Goal: Task Accomplishment & Management: Manage account settings

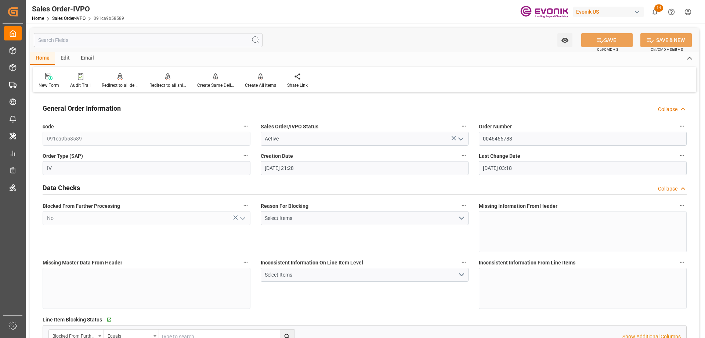
scroll to position [1249, 0]
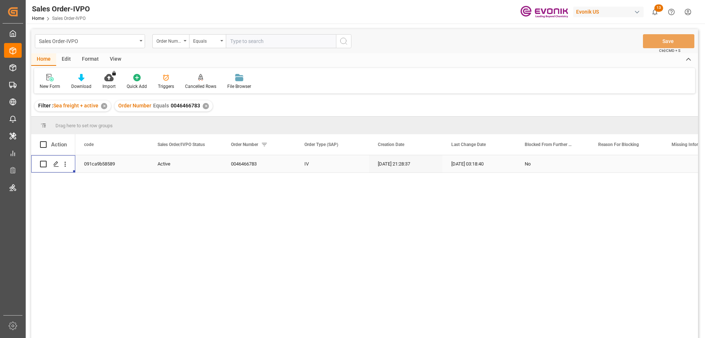
click at [232, 42] on input "text" at bounding box center [281, 41] width 110 height 14
paste input "0046466171"
type input "0046466171"
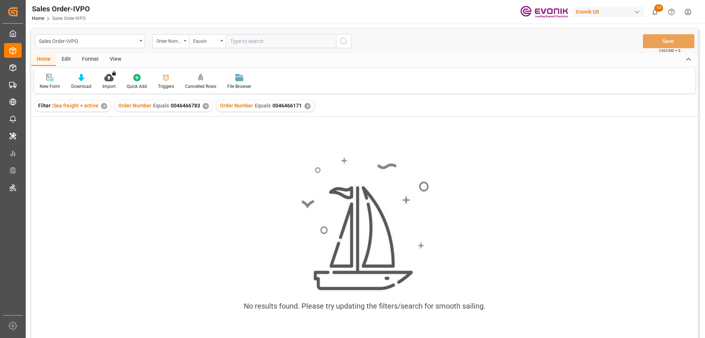
click at [204, 105] on div "✕" at bounding box center [206, 106] width 6 height 6
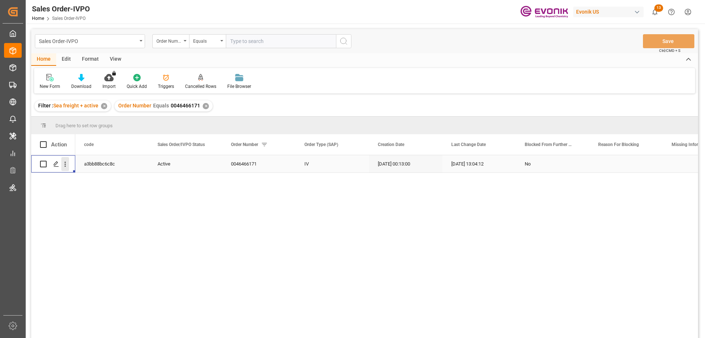
click at [66, 162] on icon "open menu" at bounding box center [65, 164] width 8 height 8
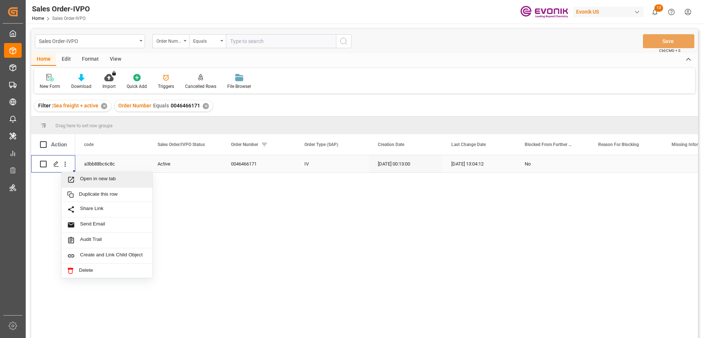
click at [94, 174] on div "Open in new tab" at bounding box center [107, 179] width 91 height 15
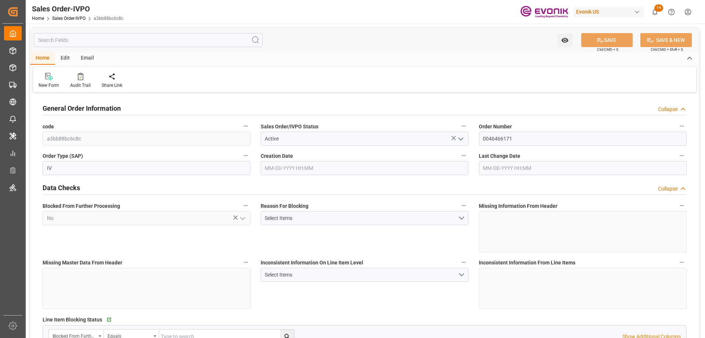
type input "COCTG"
type input "+57 (4) 3222689604) 4605053"
type input "0"
type input "1"
type input "456"
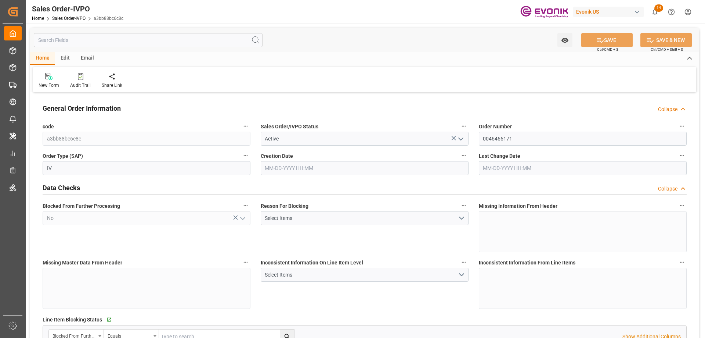
type input "08-05-2025 00:13"
type input "08-07-2025 13:04"
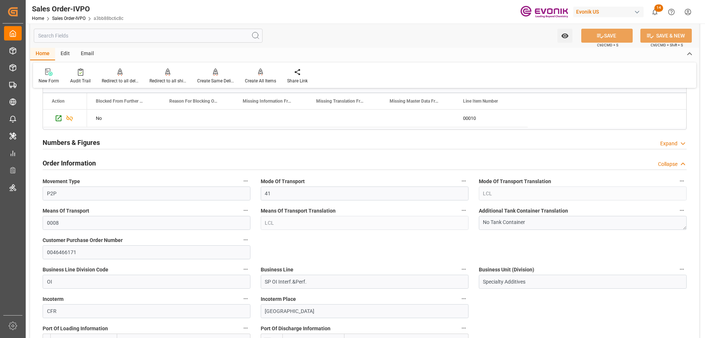
scroll to position [478, 0]
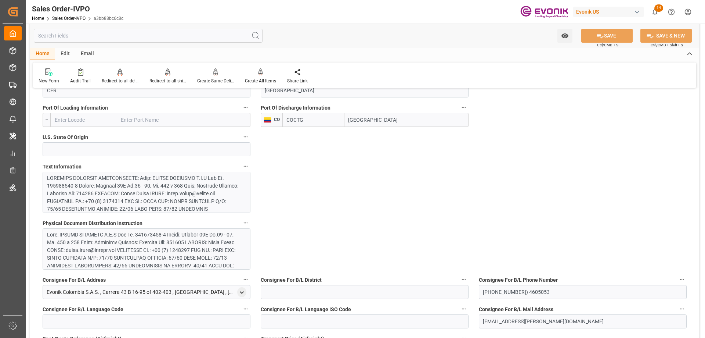
click at [130, 188] on div at bounding box center [144, 259] width 194 height 170
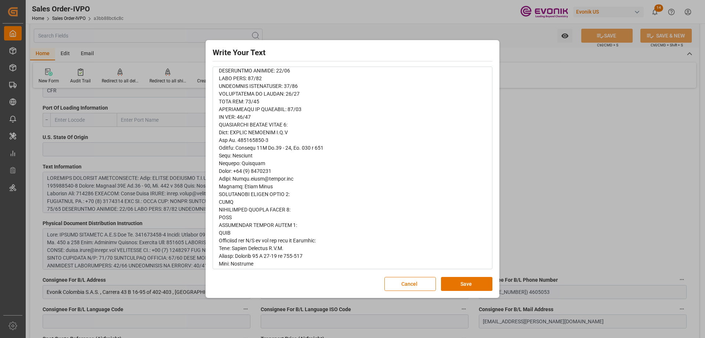
scroll to position [0, 0]
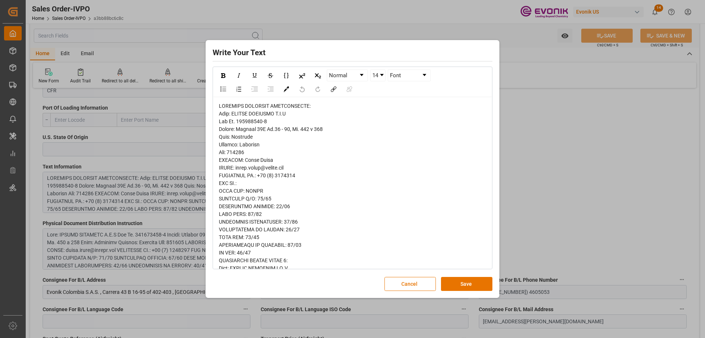
type input "+57 (4) 3222689604) 4605053"
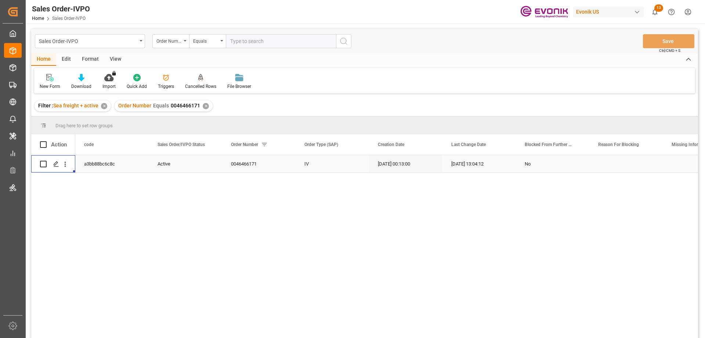
click at [274, 33] on div "Sales Order-IVPO Order Number Equals Save Ctrl/CMD + S" at bounding box center [364, 41] width 667 height 24
click at [265, 44] on input "text" at bounding box center [281, 41] width 110 height 14
paste input "0046437597"
type input "0046437597"
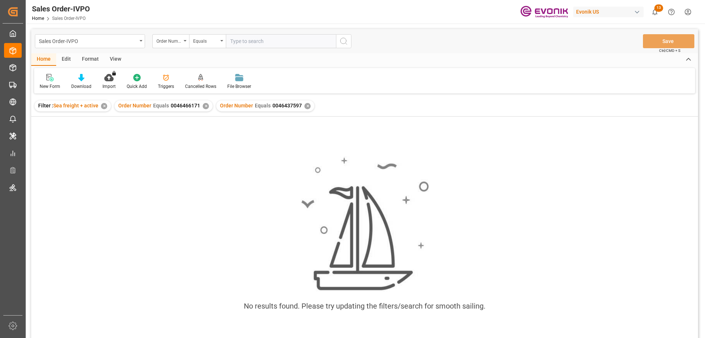
click at [205, 105] on div "✕" at bounding box center [206, 106] width 6 height 6
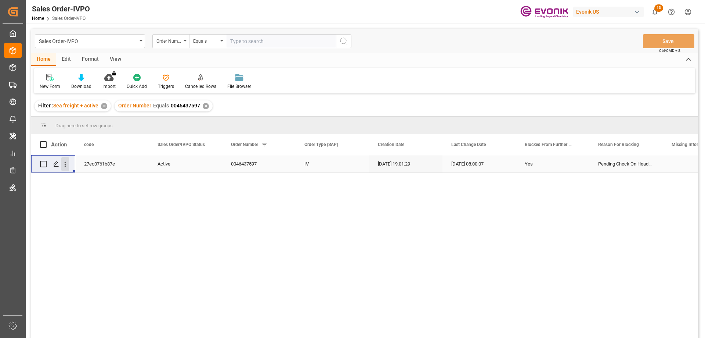
click at [65, 163] on icon "open menu" at bounding box center [65, 164] width 1 height 5
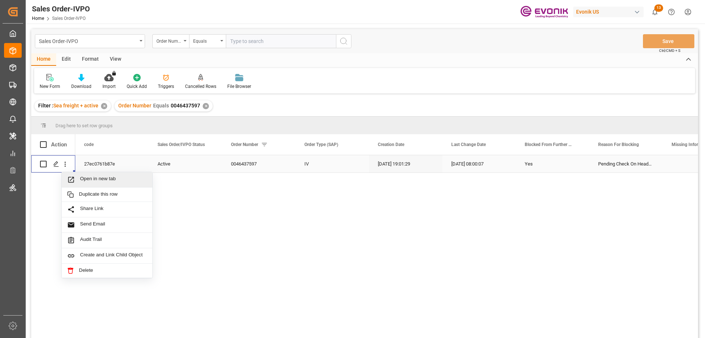
click at [87, 175] on div "Open in new tab" at bounding box center [107, 179] width 91 height 15
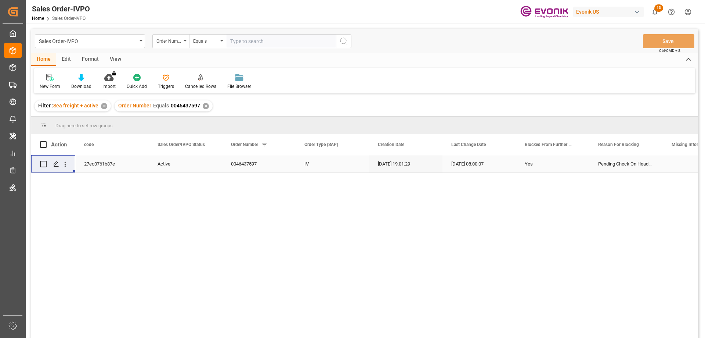
click at [288, 39] on input "text" at bounding box center [281, 41] width 110 height 14
paste input "0046470231"
type input "0046470231"
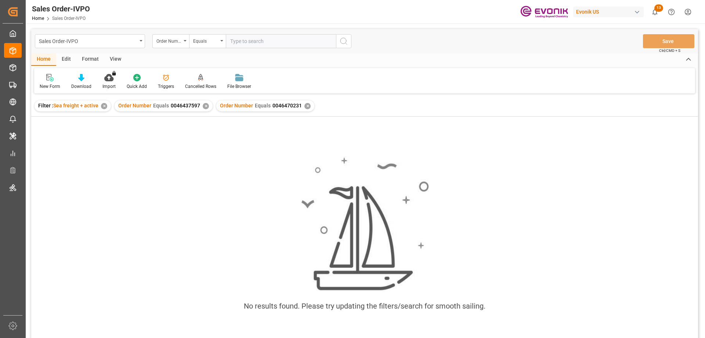
click at [205, 107] on div "✕" at bounding box center [206, 106] width 6 height 6
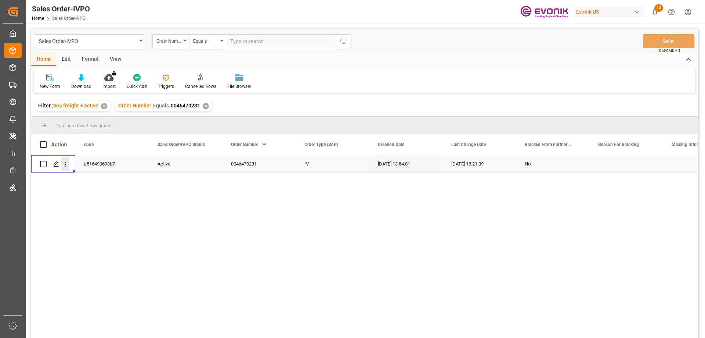
click at [67, 165] on icon "open menu" at bounding box center [65, 164] width 8 height 8
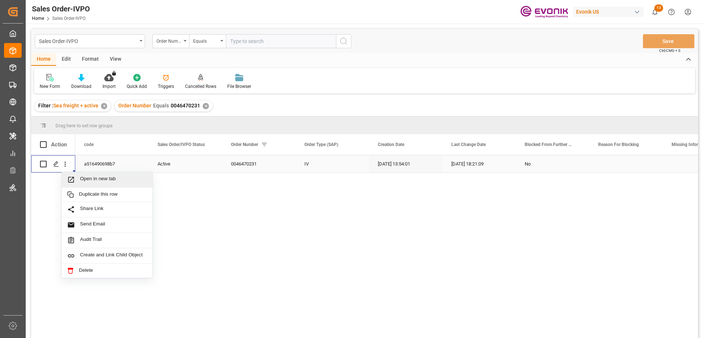
click at [84, 174] on div "Open in new tab" at bounding box center [107, 179] width 91 height 15
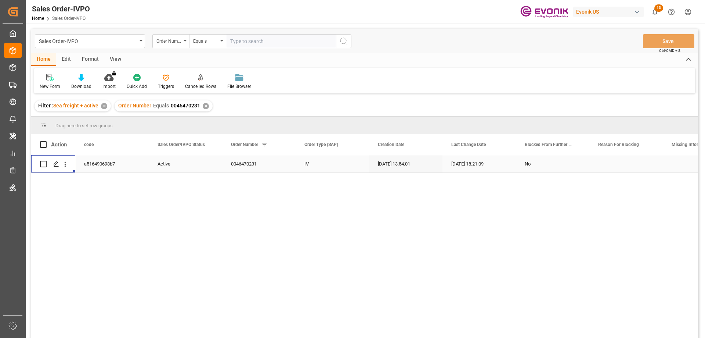
click at [253, 43] on input "text" at bounding box center [281, 41] width 110 height 14
paste input "0046461852"
type input "0046461852"
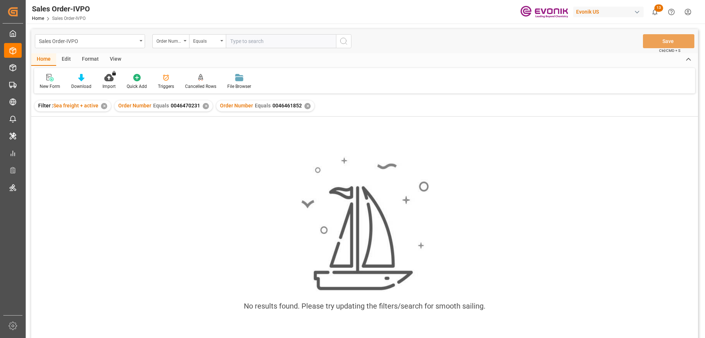
click at [205, 105] on div "✕" at bounding box center [206, 106] width 6 height 6
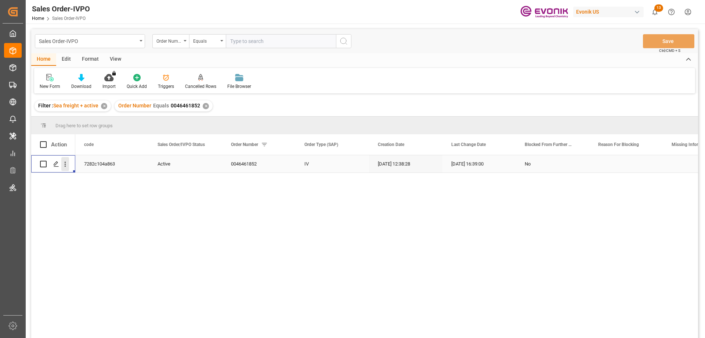
click at [66, 165] on icon "open menu" at bounding box center [65, 164] width 8 height 8
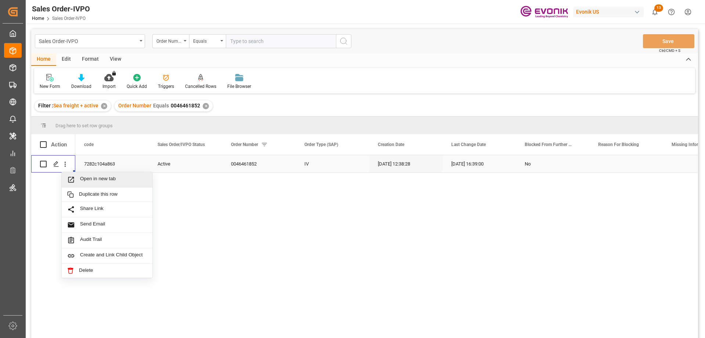
click at [86, 174] on div "Open in new tab" at bounding box center [107, 179] width 91 height 15
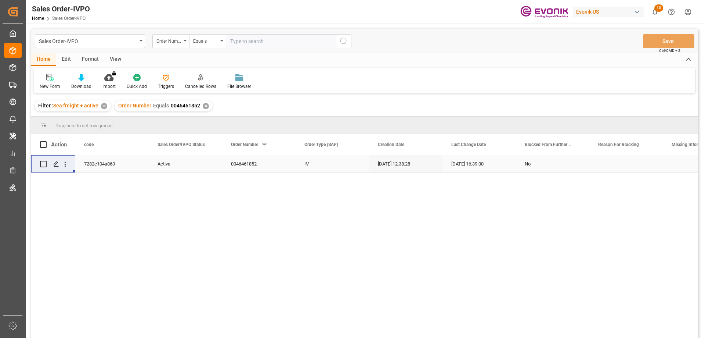
click at [283, 43] on input "text" at bounding box center [281, 41] width 110 height 14
paste input "2007153476"
type input "2007153476"
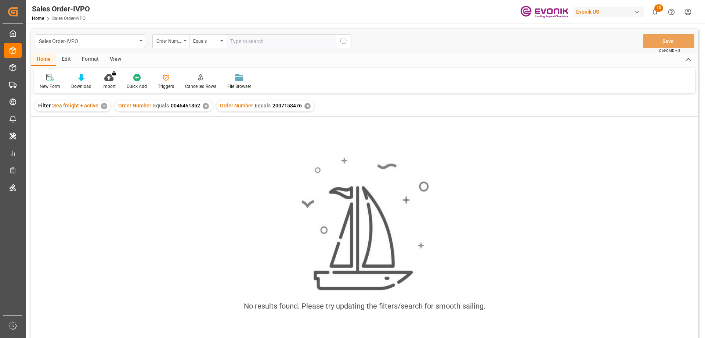
click at [206, 103] on div "✕" at bounding box center [206, 106] width 6 height 6
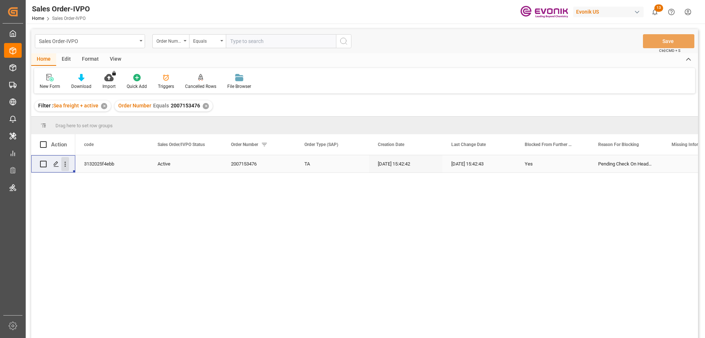
click at [66, 162] on icon "open menu" at bounding box center [65, 164] width 8 height 8
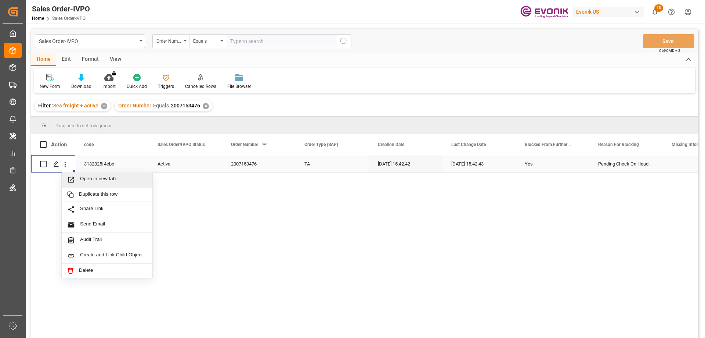
click at [83, 176] on span "Open in new tab" at bounding box center [113, 180] width 67 height 8
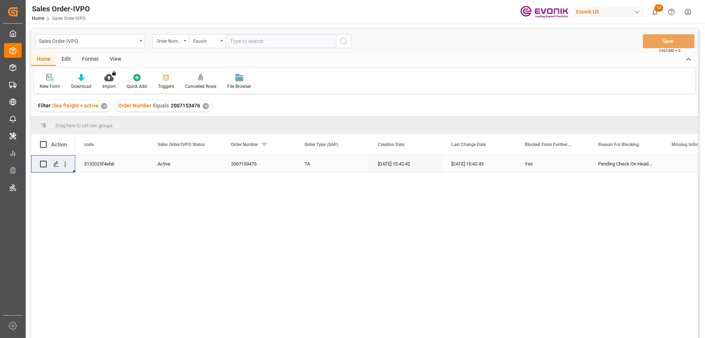
click at [316, 40] on input "text" at bounding box center [281, 41] width 110 height 14
paste input "0046467572"
type input "0046467572"
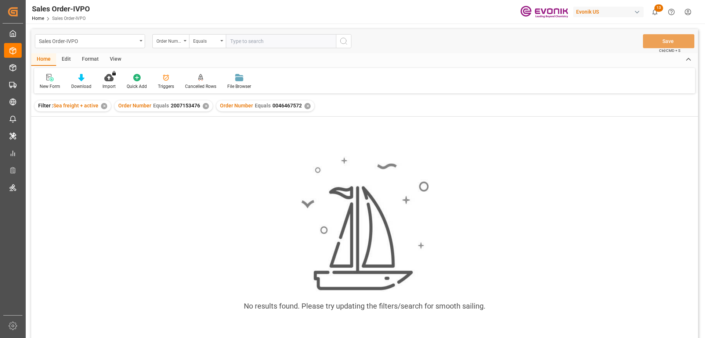
click at [203, 107] on div "✕" at bounding box center [206, 106] width 6 height 6
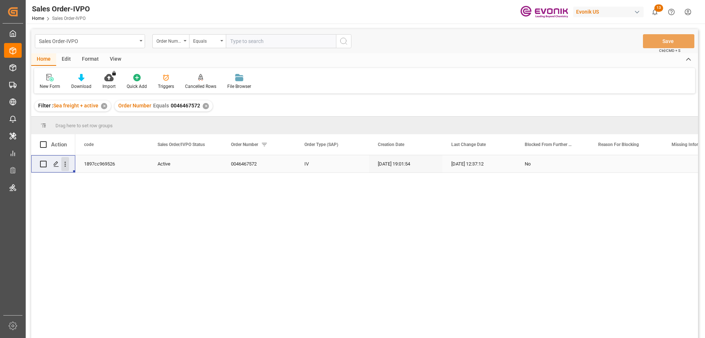
click at [67, 162] on icon "open menu" at bounding box center [65, 164] width 8 height 8
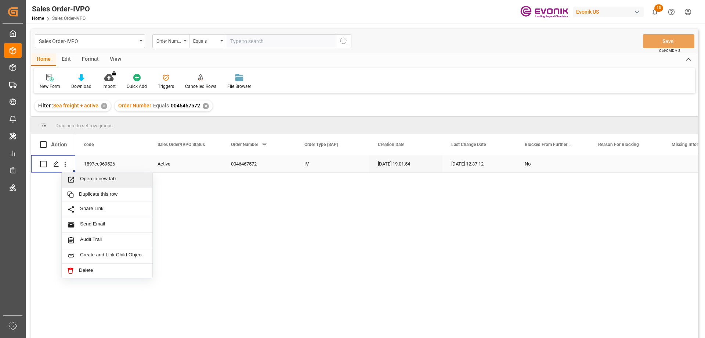
click at [87, 176] on span "Open in new tab" at bounding box center [113, 180] width 67 height 8
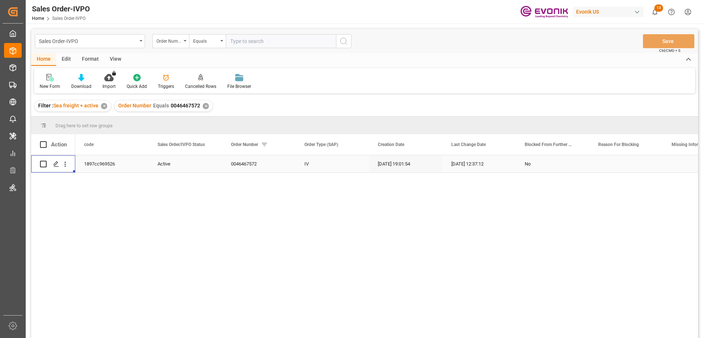
click at [307, 40] on input "text" at bounding box center [281, 41] width 110 height 14
paste input "0046466783"
type input "0046466783"
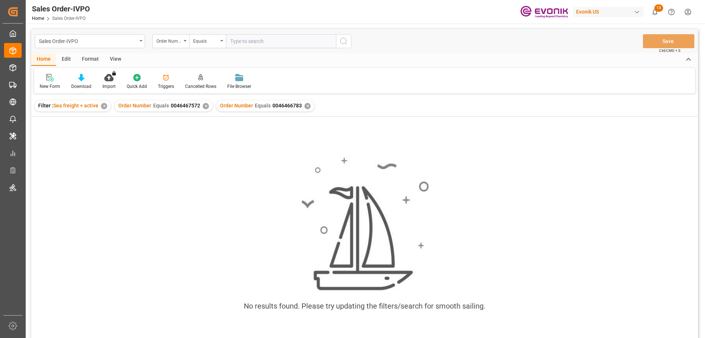
click at [206, 104] on div "✕" at bounding box center [206, 106] width 6 height 6
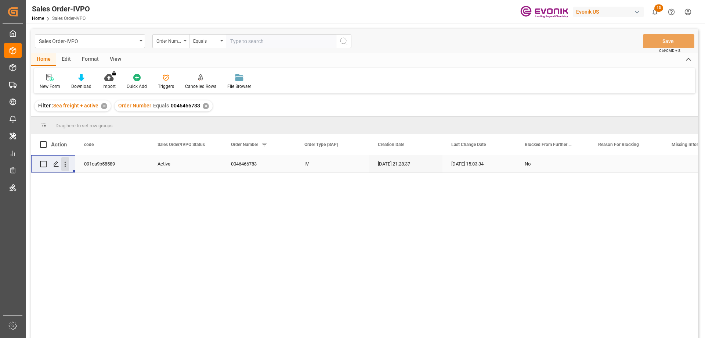
click at [65, 164] on icon "open menu" at bounding box center [65, 164] width 1 height 5
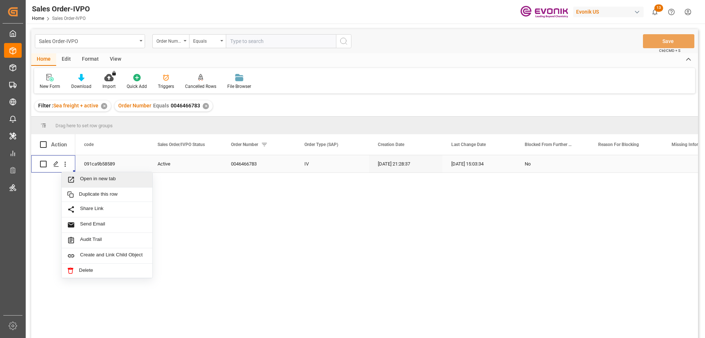
click at [84, 178] on span "Open in new tab" at bounding box center [113, 180] width 67 height 8
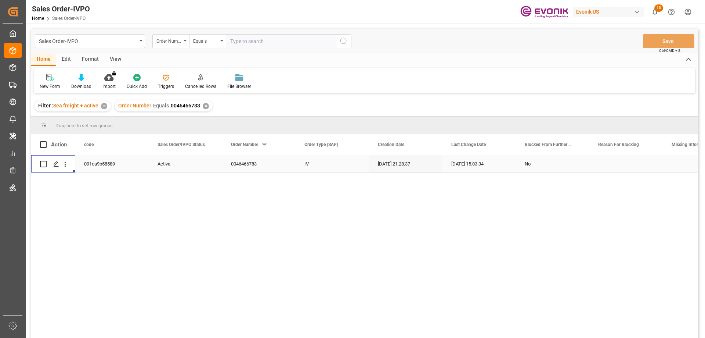
click at [289, 41] on input "text" at bounding box center [281, 41] width 110 height 14
paste input "46467963"
type input "46467963"
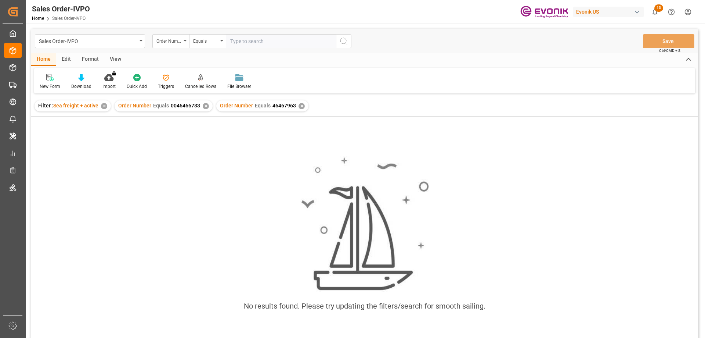
click at [201, 107] on div "Order Number Equals 0046466783 ✕" at bounding box center [164, 105] width 98 height 11
click at [203, 107] on div "✕" at bounding box center [206, 106] width 6 height 6
click at [258, 45] on input "text" at bounding box center [281, 41] width 110 height 14
paste input "46467963"
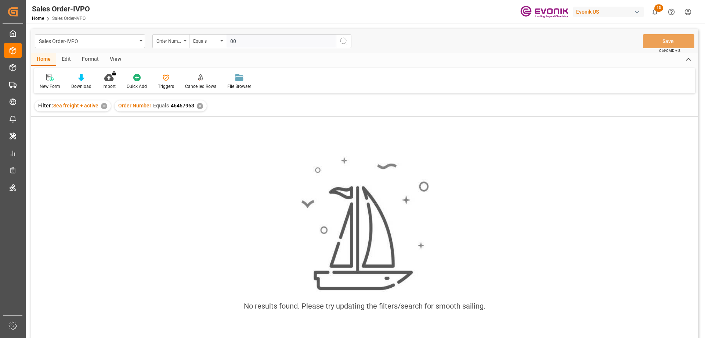
type input "0046467963"
click at [197, 104] on div "✕" at bounding box center [200, 106] width 6 height 6
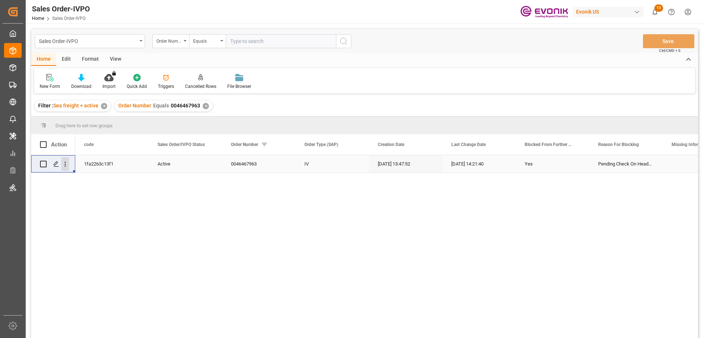
click at [64, 162] on icon "open menu" at bounding box center [65, 164] width 8 height 8
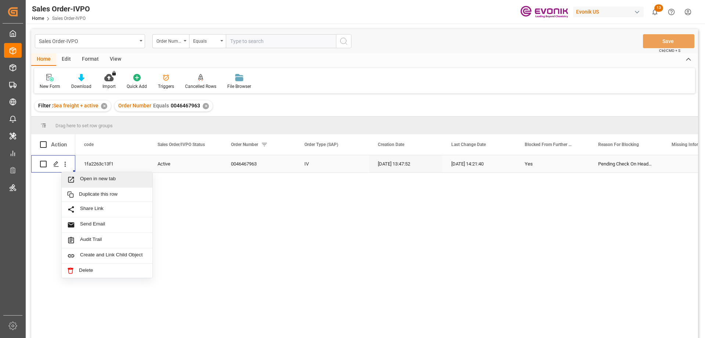
click at [82, 177] on span "Open in new tab" at bounding box center [113, 180] width 67 height 8
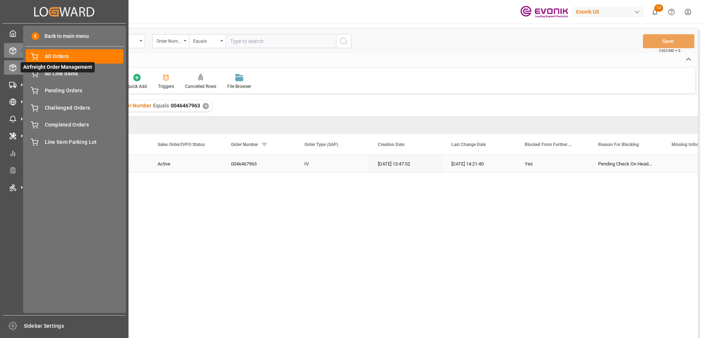
click at [13, 68] on line at bounding box center [13, 70] width 0 height 4
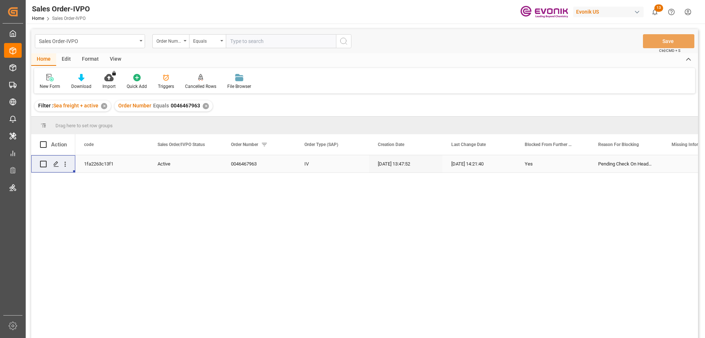
click at [280, 43] on input "text" at bounding box center [281, 41] width 110 height 14
paste input "0046467572"
type input "0046467572"
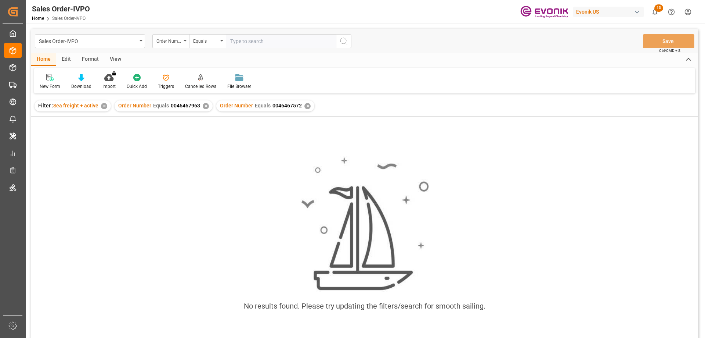
click at [206, 104] on div "✕" at bounding box center [206, 106] width 6 height 6
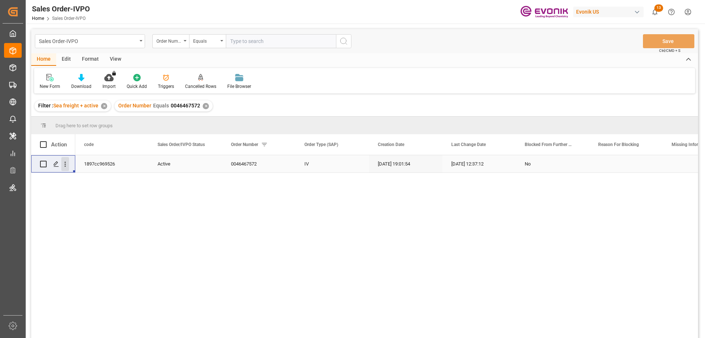
click at [65, 161] on icon "open menu" at bounding box center [65, 164] width 8 height 8
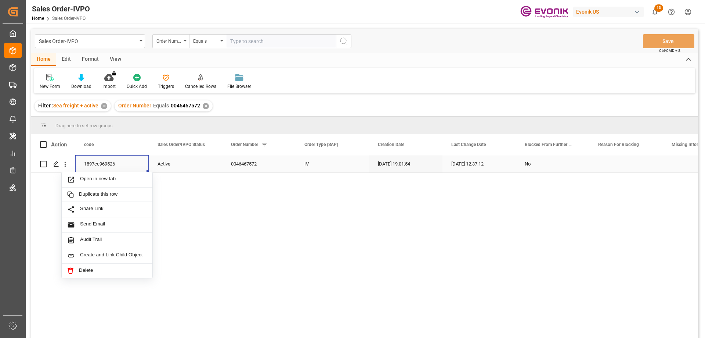
drag, startPoint x: 86, startPoint y: 170, endPoint x: 88, endPoint y: 174, distance: 4.3
click at [86, 170] on div "1897cc969526" at bounding box center [111, 163] width 73 height 17
click at [88, 174] on div "1897cc969526 Active 0046467572 IV 08-11-2025 19:01:54 09-02-2025 12:37:12 No" at bounding box center [386, 248] width 623 height 187
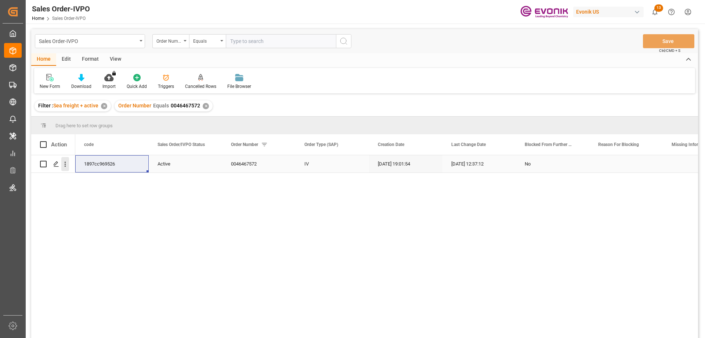
click at [65, 164] on icon "open menu" at bounding box center [65, 164] width 1 height 5
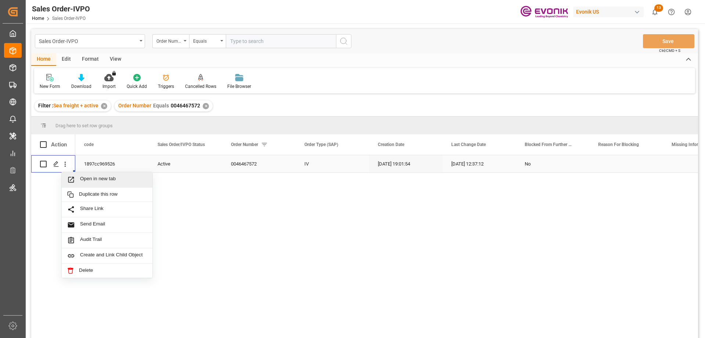
click at [80, 174] on div "Open in new tab" at bounding box center [107, 179] width 91 height 15
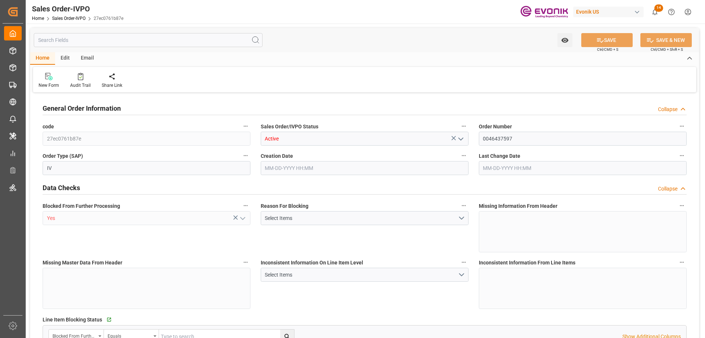
type input "BEANR"
type input "[PERSON_NAME][EMAIL_ADDRESS] No..: [PHONE_NUMBER]"
type input "0"
type input "1"
type input "2"
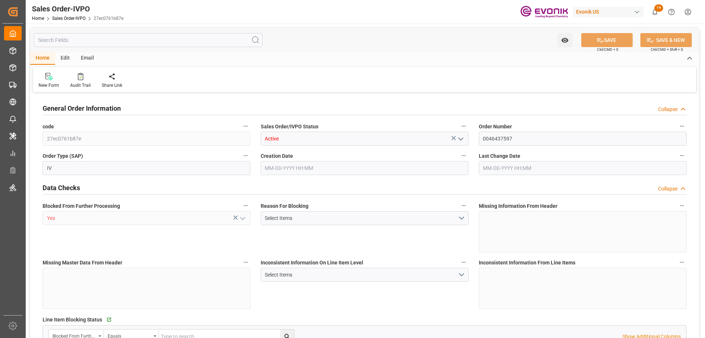
type input "20000"
type input "0"
type input "17000"
type input "30"
type input "08-15-2025 19:01"
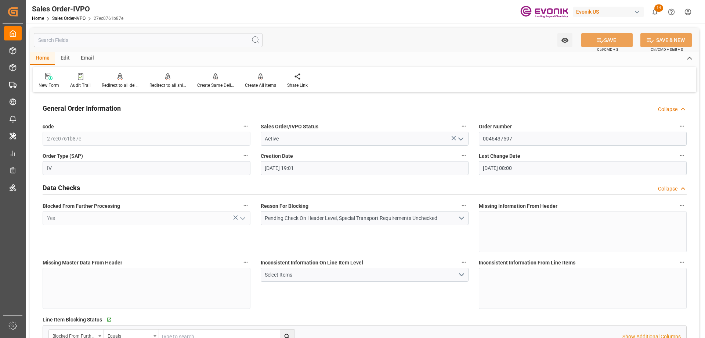
type input "08-29-2025 08:00"
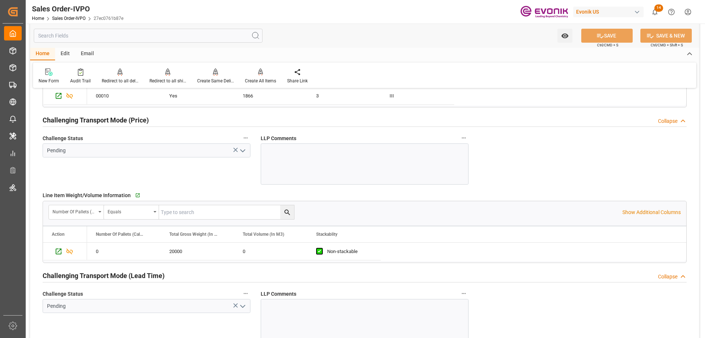
scroll to position [735, 0]
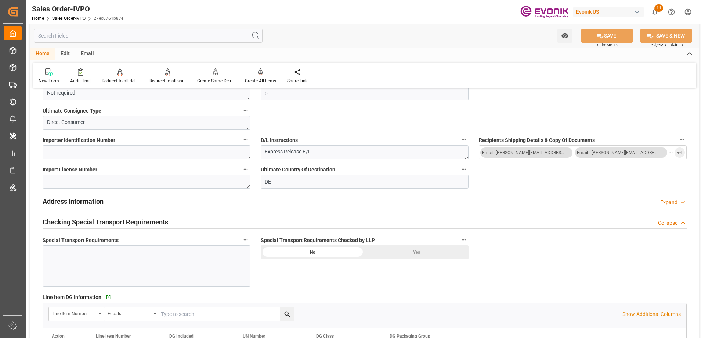
type input "nadine.weissaag@evonik.comTelephone No..: +49 2365 49 4326"
click at [193, 37] on input "text" at bounding box center [148, 36] width 229 height 14
type input "C"
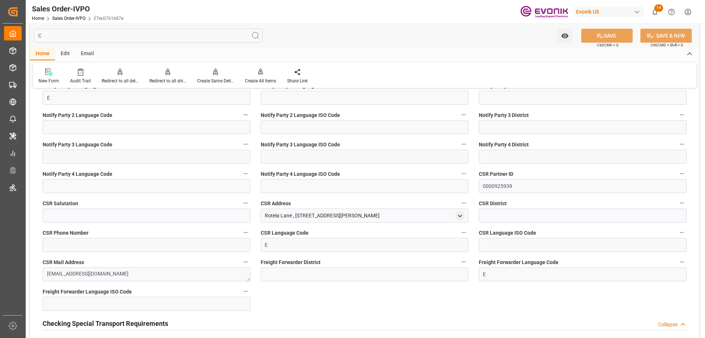
type input "nadine.weissaag@evonik.comTelephone No..: +49 2365 49 4326"
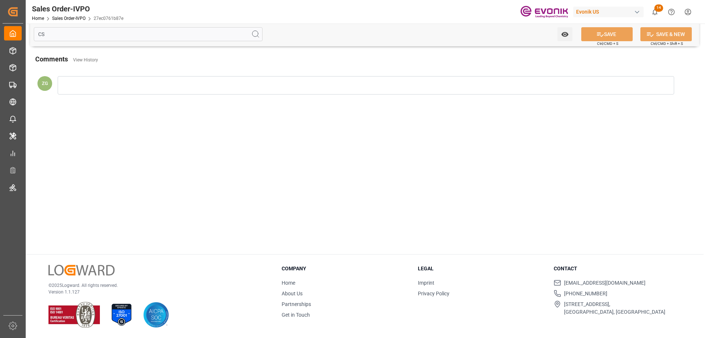
scroll to position [0, 0]
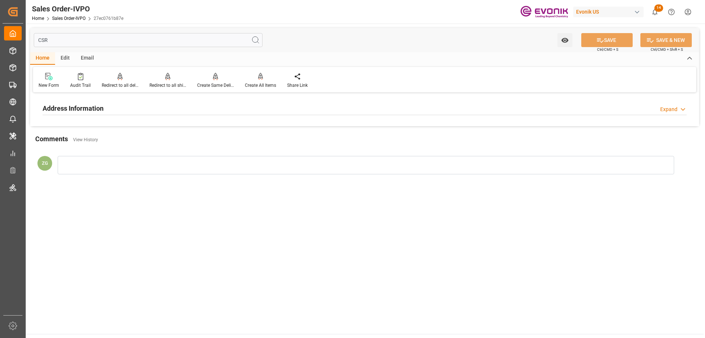
type input "CSR"
click at [149, 100] on div "Address Information Expand" at bounding box center [364, 108] width 655 height 21
click at [145, 113] on div "Address Information Expand" at bounding box center [365, 108] width 644 height 14
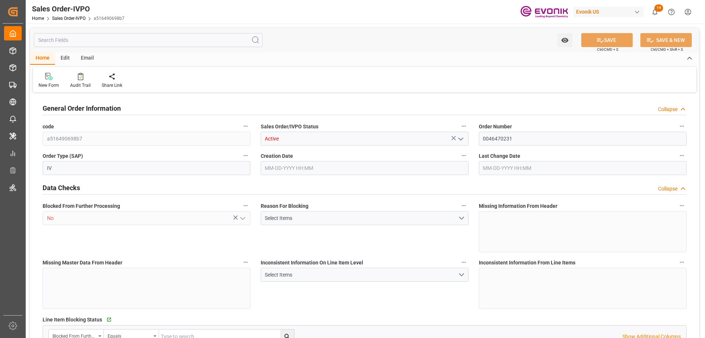
type input "a516490698b7"
type input "Active"
type input "0046470231"
type input "IV"
type input "No"
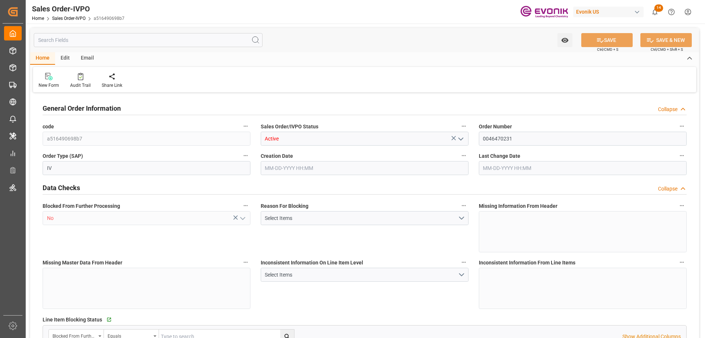
type input "P2P"
type input "41"
type input "LCL"
type input "0008"
type input "LCL"
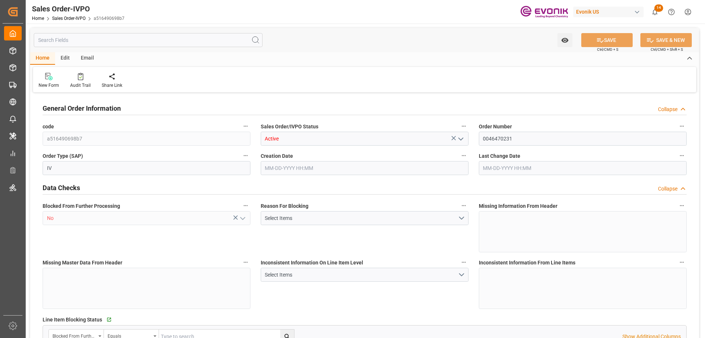
type textarea "No Tank Container"
type input "0046470231"
type input "39"
type input "SP CX ECA"
type input "Specialty Additives"
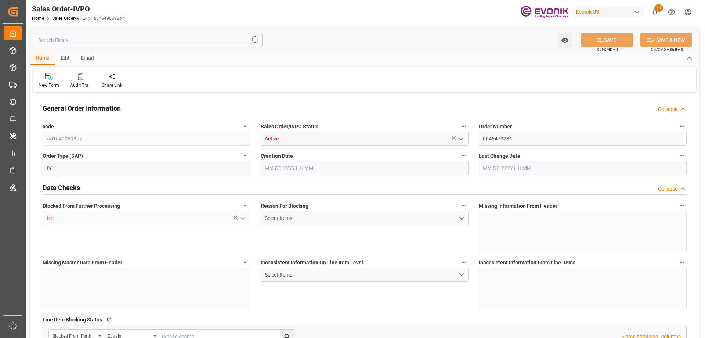
type input "CIP"
type input "BANGKOK PAT, THAILAND"
type input "Pat Bangkok"
type input "662-3910886"
type input "kamontip@tongmei.th.com"
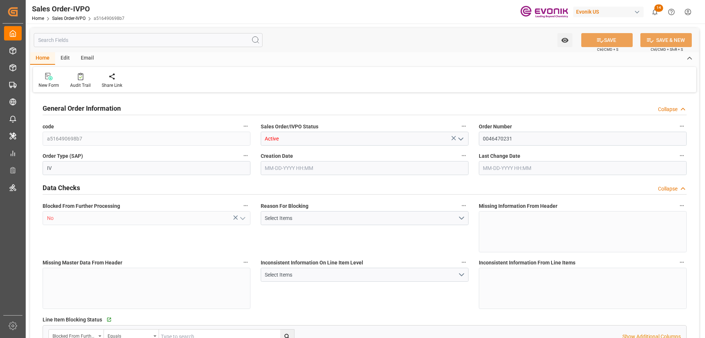
type textarea "Not required"
type textarea "Reseller"
type textarea "Express Release B/L"
type input "TH"
type input "Done"
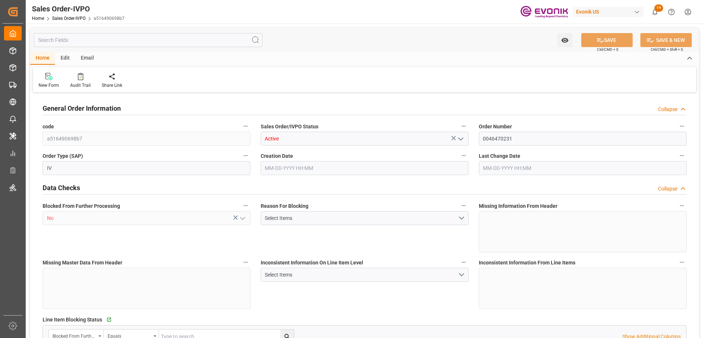
type input "Done"
type input "LCL"
type input "Done"
type input "THPAT"
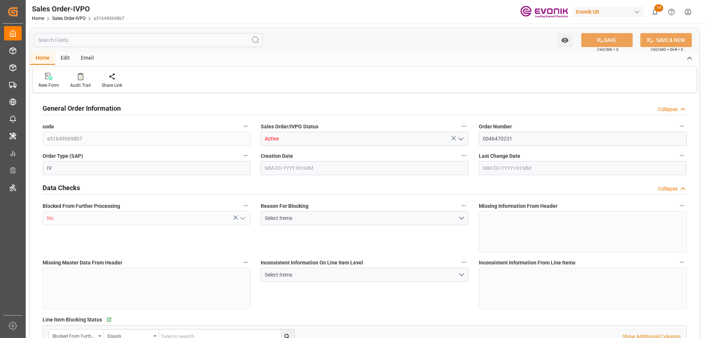
type input "0"
type input "1"
type input "896"
type input "08-26-2025 13:54"
type input "08-31-2025 18:21"
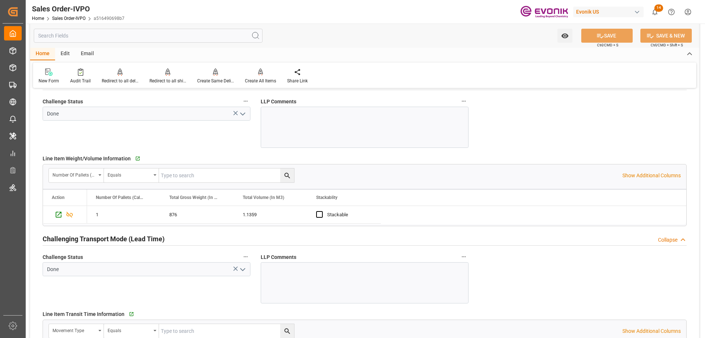
scroll to position [1176, 0]
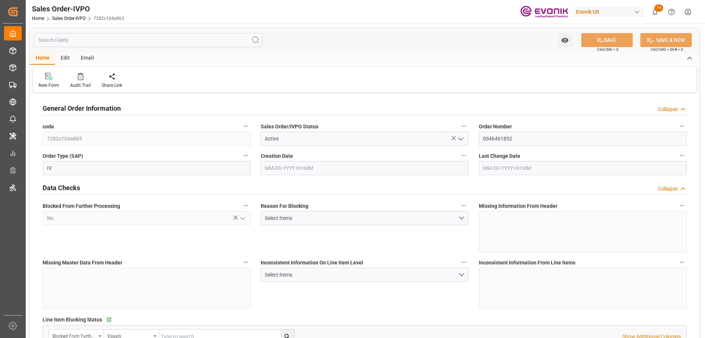
type input "BRSSZ"
type input "0"
type input "1"
type input "1524.1584"
type input "08-28-2025 12:38"
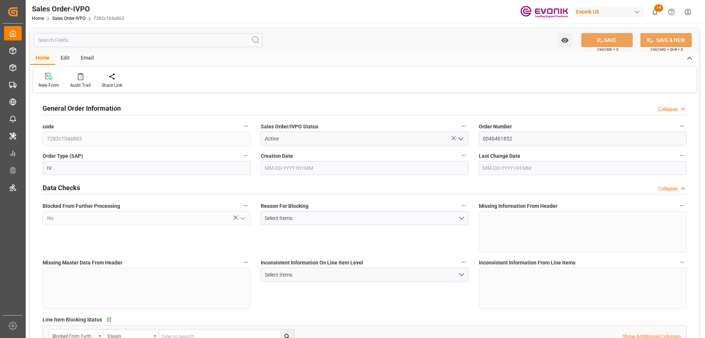
type input "08-31-2025 16:39"
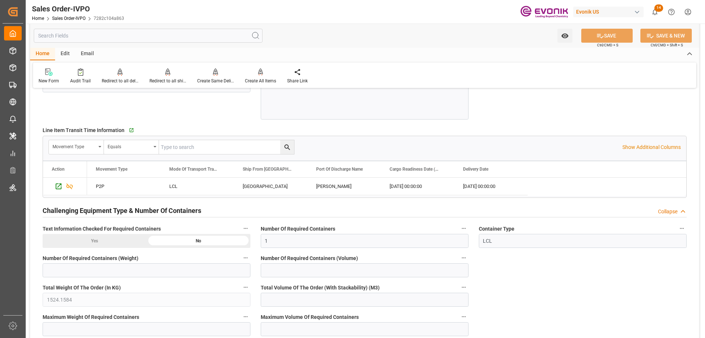
scroll to position [1249, 0]
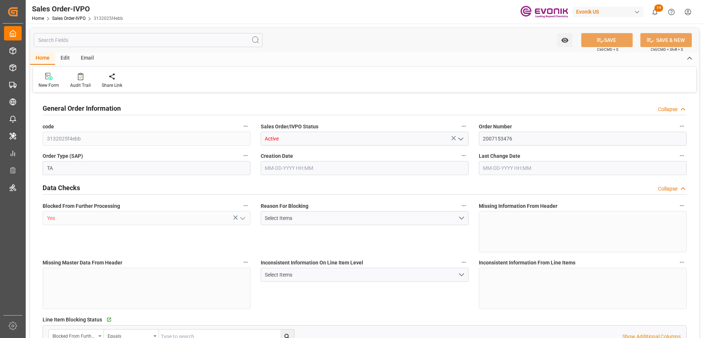
type input "IEDUB"
type input "0"
type input "1"
type input "8337.28"
type input "[DATE] 15:42"
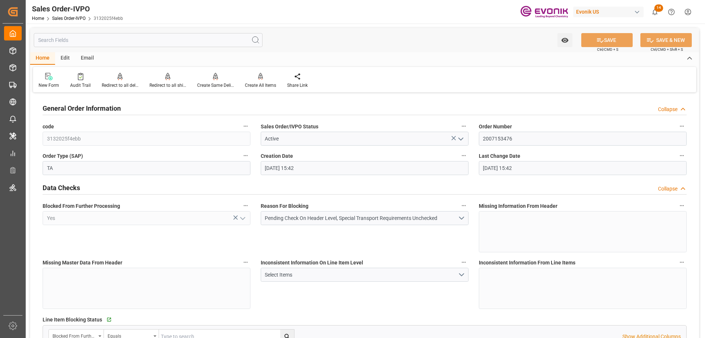
type input "[DATE] 15:42"
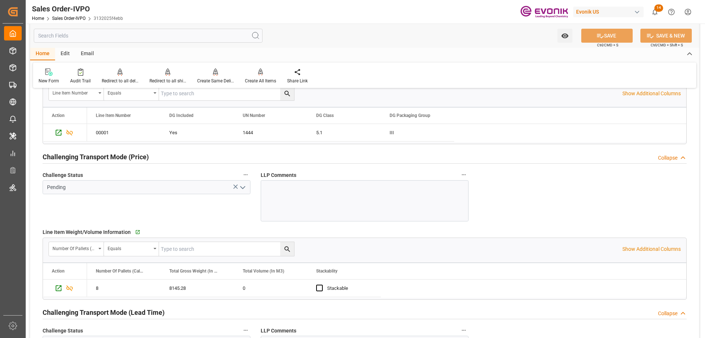
scroll to position [1139, 0]
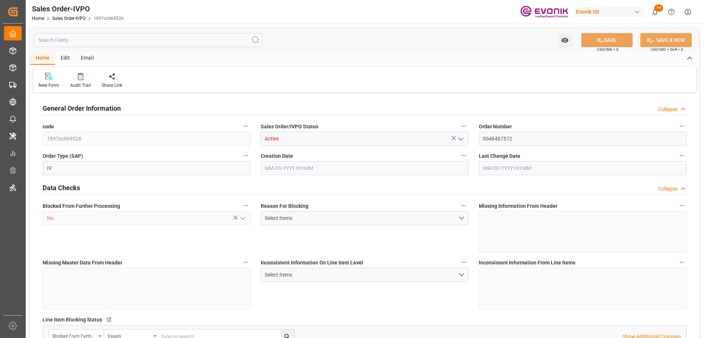
type input "JPYOK"
type input "0"
type input "1"
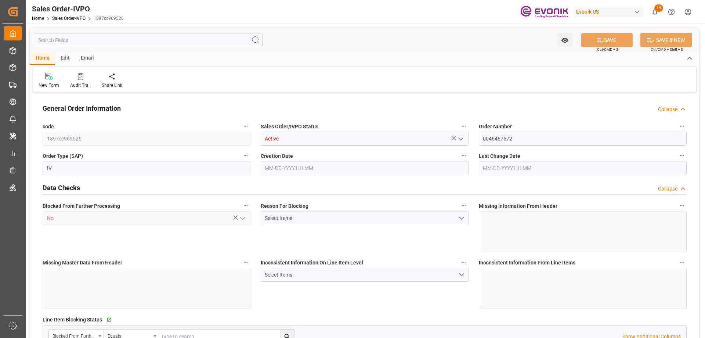
type input "8100"
type input "13.2102"
type input "17000"
type input "30"
type input "08-11-2025 19:01"
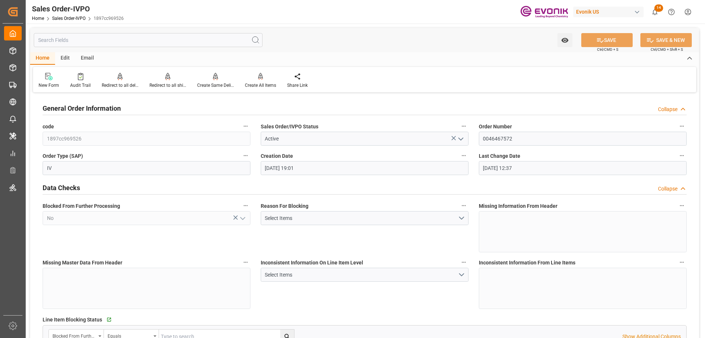
type input "09-02-2025 12:37"
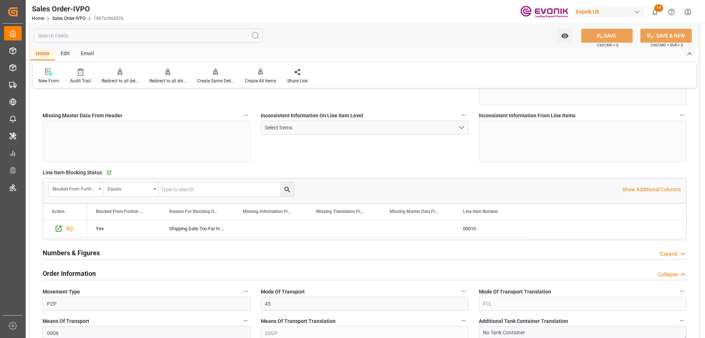
scroll to position [184, 0]
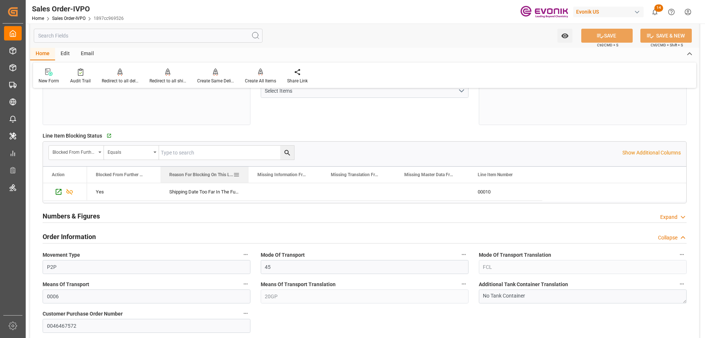
drag, startPoint x: 233, startPoint y: 174, endPoint x: 247, endPoint y: 174, distance: 14.7
click at [247, 174] on div at bounding box center [248, 174] width 3 height 16
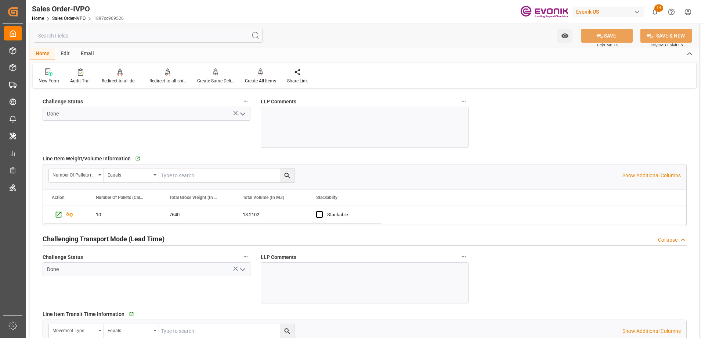
scroll to position [1102, 0]
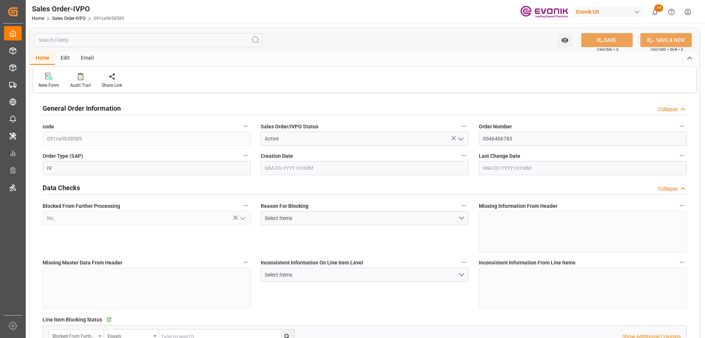
type input "BRSSZ"
type input "0"
type input "1"
type input "2"
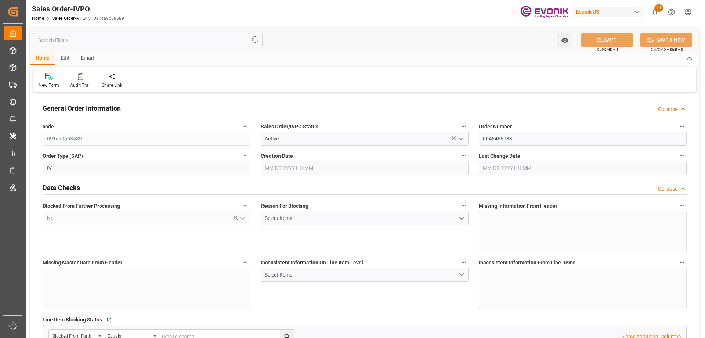
type input "16134"
type input "52.836"
type input "17000"
type input "30"
type input "[DATE] 21:28"
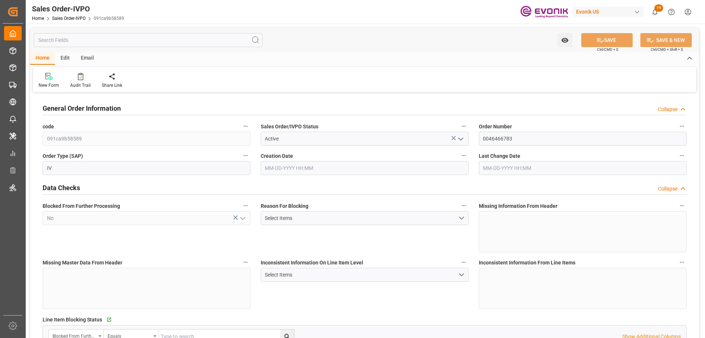
type input "[DATE] 15:03"
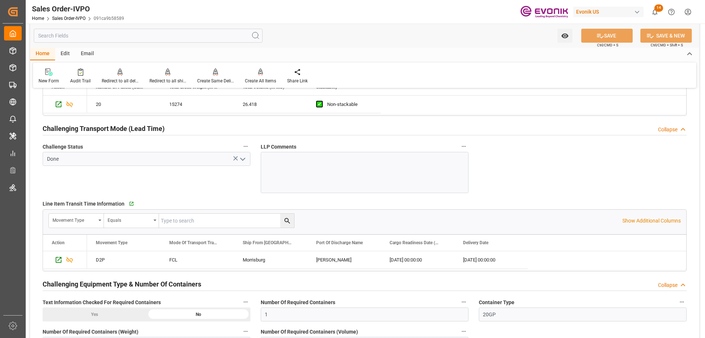
scroll to position [1212, 0]
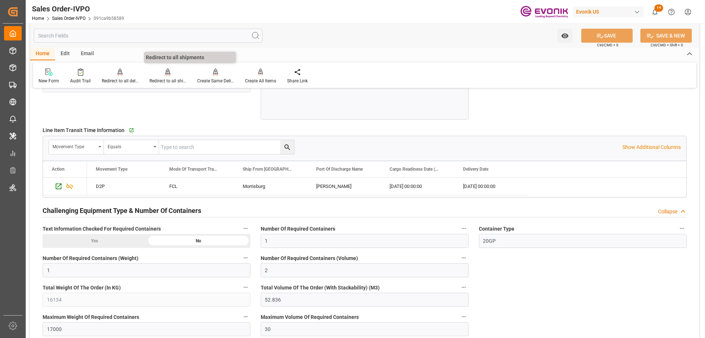
click at [168, 80] on div "Redirect to all shipments" at bounding box center [168, 81] width 37 height 7
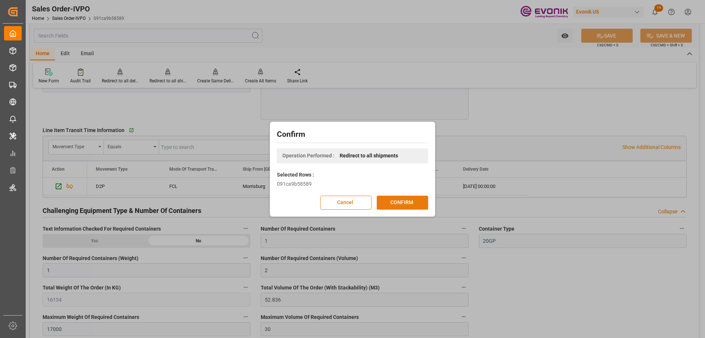
click at [385, 195] on div "Cancel CONFIRM" at bounding box center [352, 202] width 151 height 14
click at [392, 209] on button "CONFIRM" at bounding box center [402, 202] width 51 height 14
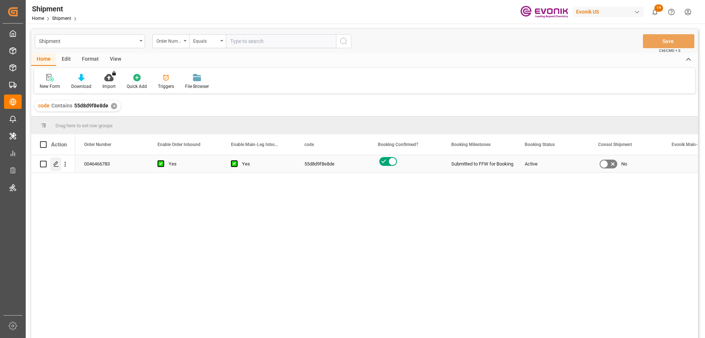
click at [58, 165] on icon "Press SPACE to select this row." at bounding box center [56, 164] width 6 height 6
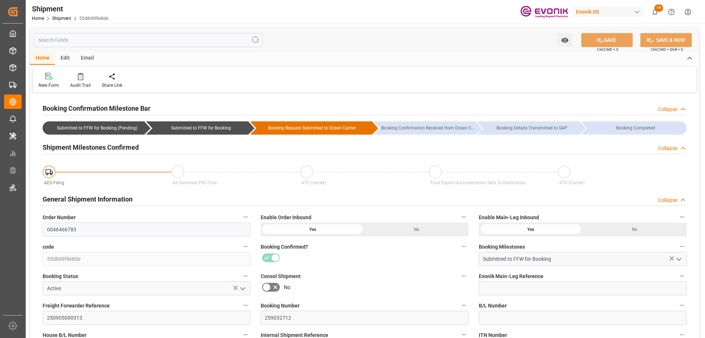
type input "10-15-2025"
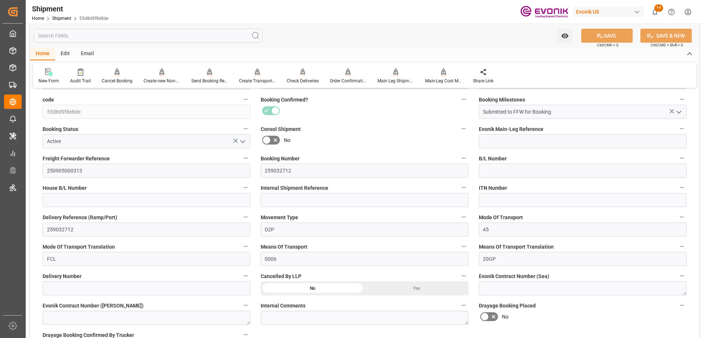
scroll to position [184, 0]
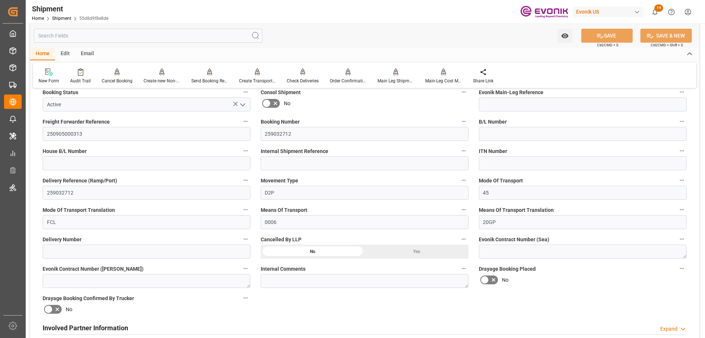
click at [96, 35] on input "text" at bounding box center [148, 36] width 229 height 14
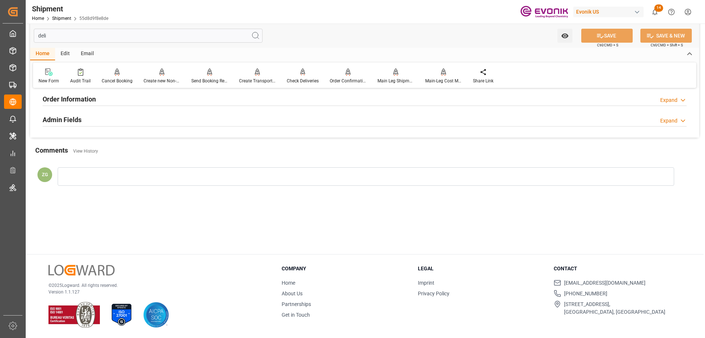
scroll to position [0, 0]
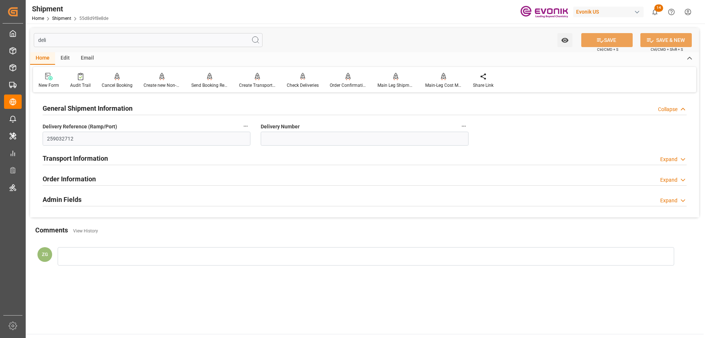
type input "deli"
click at [97, 154] on h2 "Transport Information" at bounding box center [75, 158] width 65 height 10
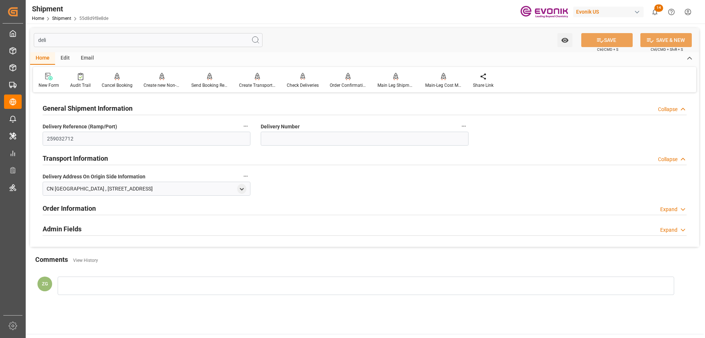
click at [86, 208] on h2 "Order Information" at bounding box center [69, 208] width 53 height 10
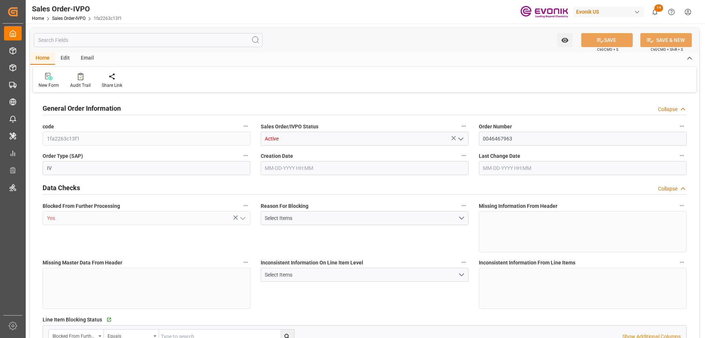
type input "CNHOP"
type input "0"
type input "1"
type input "2"
type input "1"
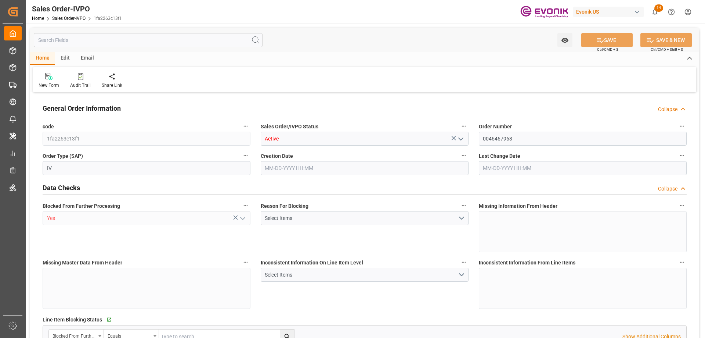
type input "17115.2"
type input "21.7293"
type input "17000"
type input "30"
type input "[DATE] 13:47"
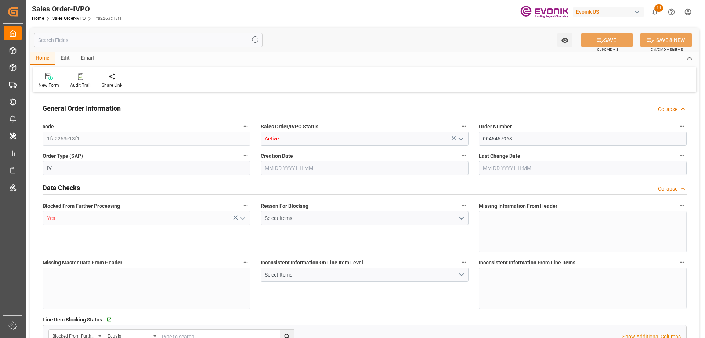
type input "09-02-2025 14:21"
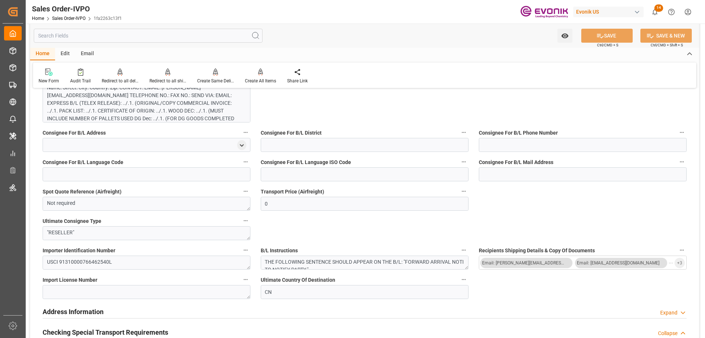
scroll to position [404, 0]
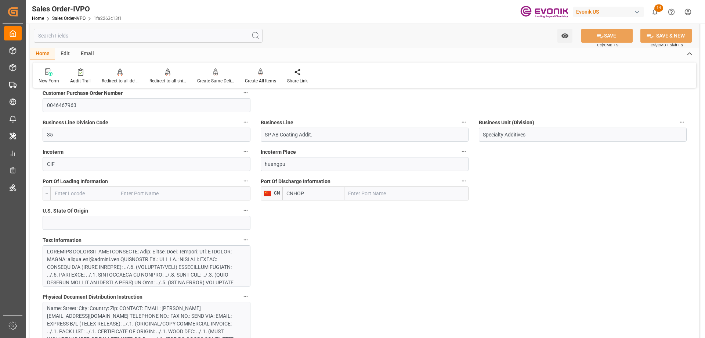
click at [365, 194] on input "text" at bounding box center [407, 193] width 124 height 14
drag, startPoint x: 306, startPoint y: 167, endPoint x: 254, endPoint y: 166, distance: 52.2
click at [387, 193] on input "text" at bounding box center [407, 193] width 124 height 14
paste input "huangpu"
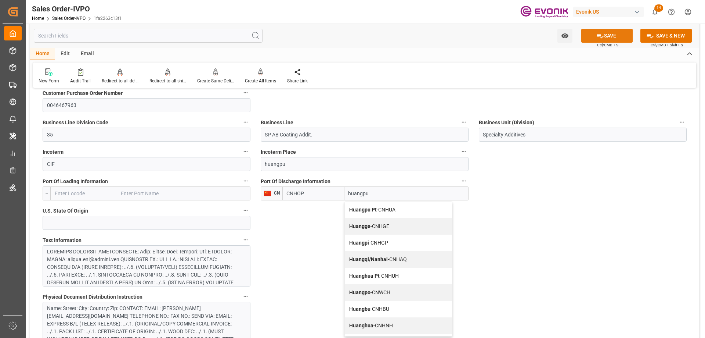
type input "huangpu"
click at [608, 40] on button "SAVE" at bounding box center [607, 36] width 51 height 14
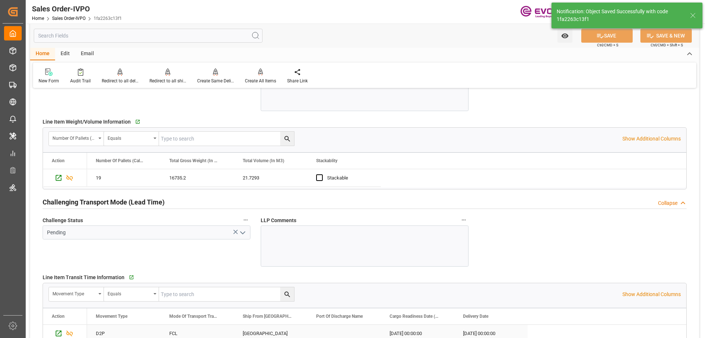
type input "09-02-2025 16:16"
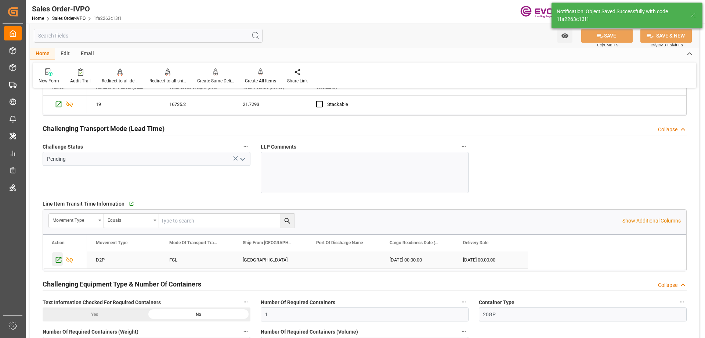
click at [60, 259] on icon "Press SPACE to select this row." at bounding box center [59, 260] width 8 height 8
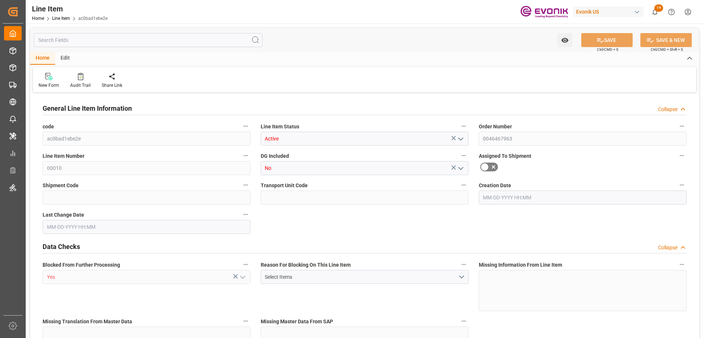
type input "19"
type input "16735.2"
type input "15511.6"
type input "21.7293"
type input "76"
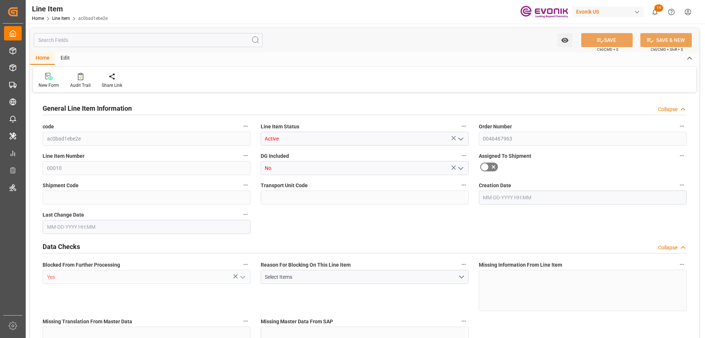
type input "55531.53"
type input "76"
type input "16735.2"
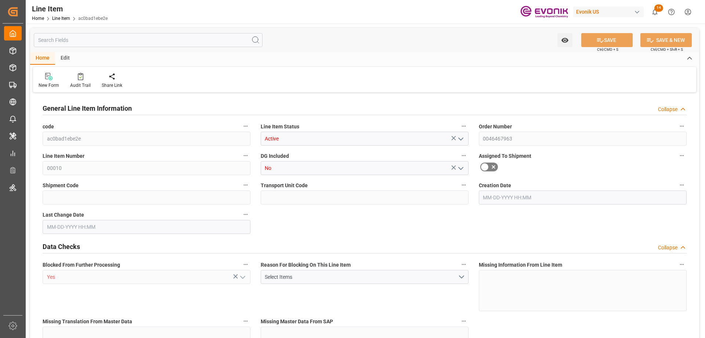
type input "17115.2"
type input "15511.6"
type input "21.7293"
type input "21729.312"
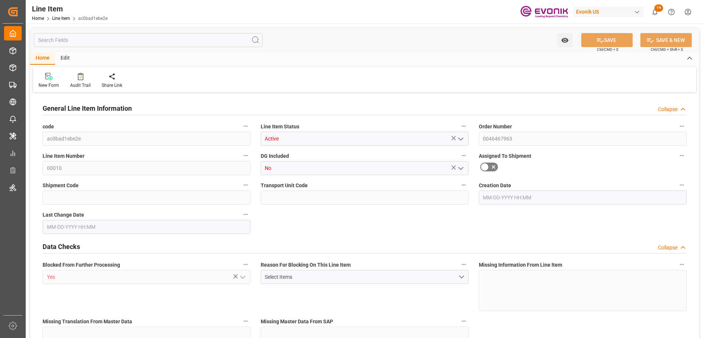
type input "0"
type input "CNHOP"
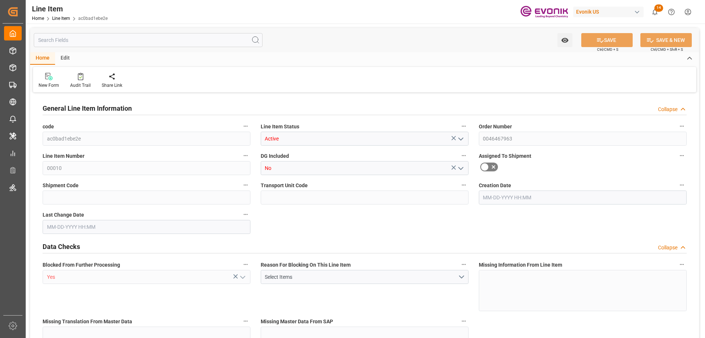
type input "0"
type input "[DATE] 13:47"
type input "[DATE] 16:16"
type input "11-05-2025"
type input "09-10-2025"
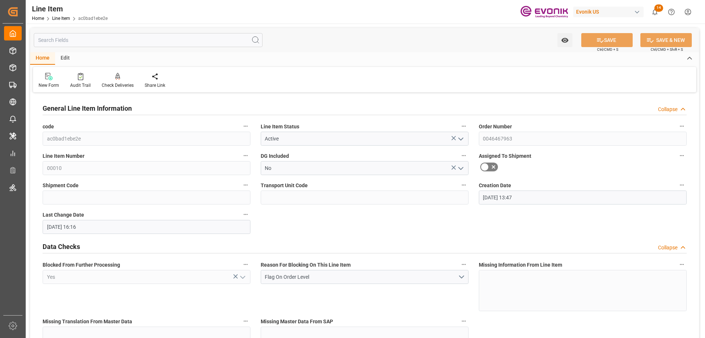
type input "09-02-2025"
click at [101, 41] on input "text" at bounding box center [148, 40] width 229 height 14
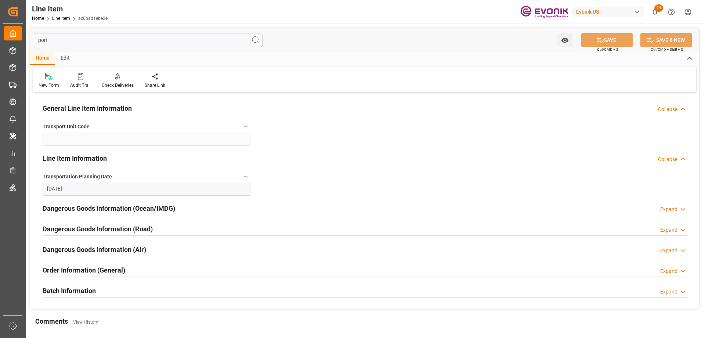
type input "port"
click at [95, 284] on div "Batch Information" at bounding box center [69, 290] width 53 height 14
click at [92, 271] on h2 "Order Information (General)" at bounding box center [84, 270] width 83 height 10
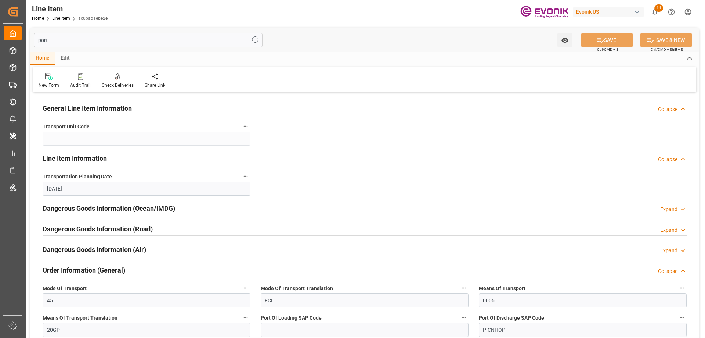
scroll to position [73, 0]
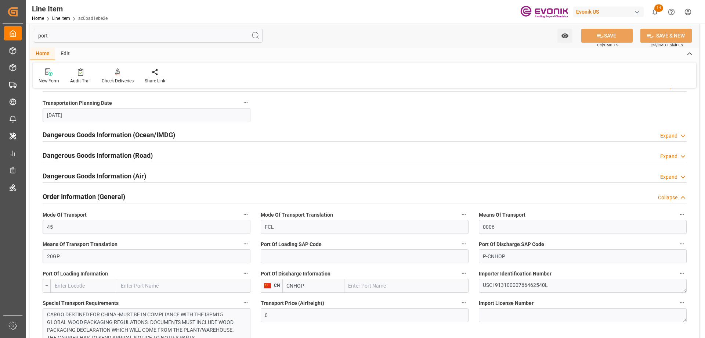
click at [373, 284] on input "text" at bounding box center [407, 285] width 124 height 14
paste input "huangpu"
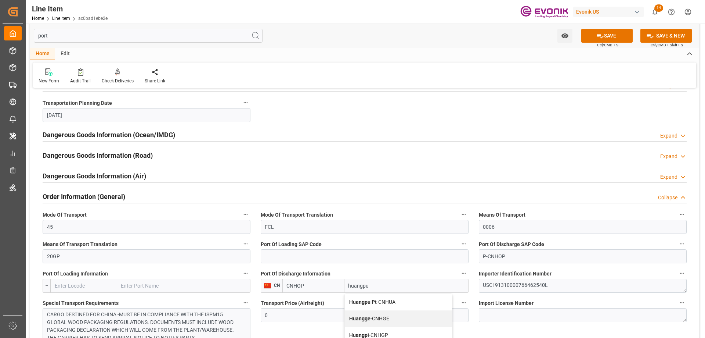
click at [374, 284] on input "huangpu" at bounding box center [407, 285] width 124 height 14
type input "huangpu"
click at [597, 34] on icon at bounding box center [600, 36] width 7 height 4
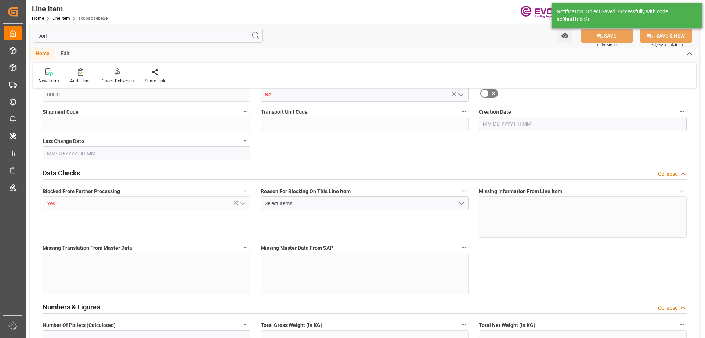
type input "19"
type input "16735.2"
type input "15511.6"
type input "21.7293"
type input "76"
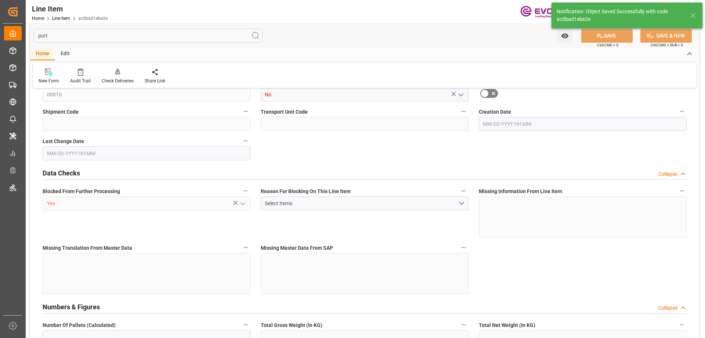
type input "55531.53"
type input "76"
type input "16735.2"
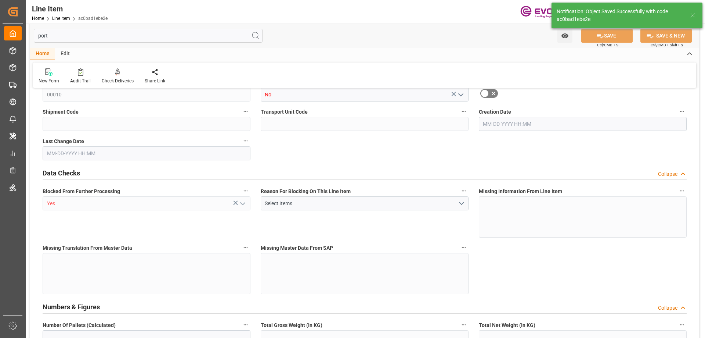
type input "17115.2"
type input "15511.6"
type input "21.7293"
type input "21729.312"
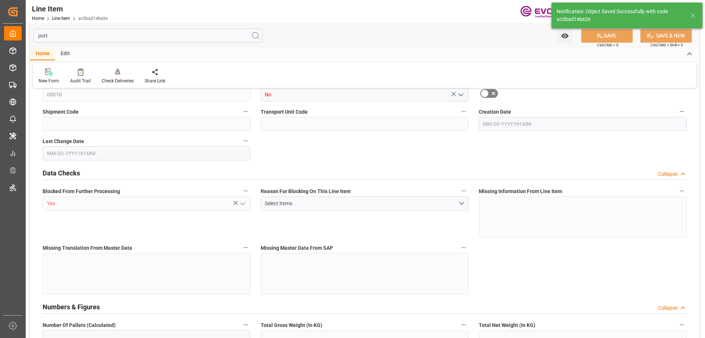
type input "0"
type input "09-02-2025 13:47"
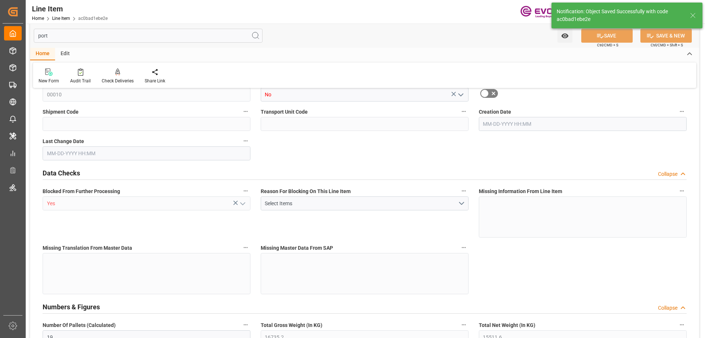
type input "09-02-2025 16:16"
type input "11-05-2025"
type input "09-10-2025"
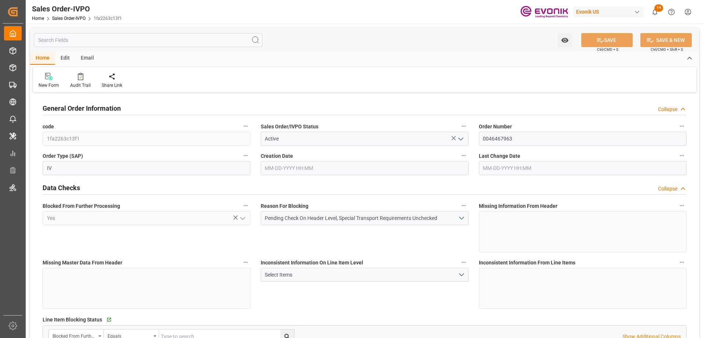
type input "CNHOP"
type input "0"
type input "1"
type input "2"
type input "1"
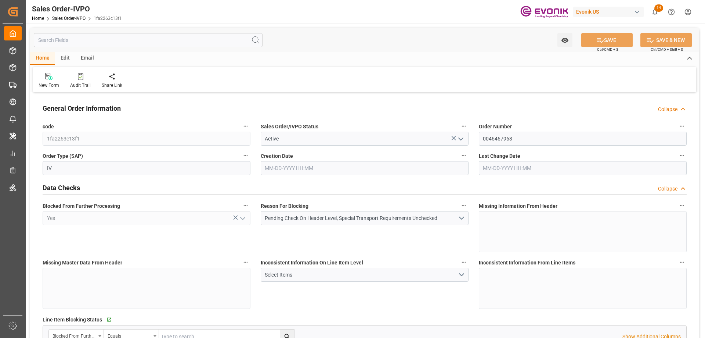
type input "17115.2"
type input "21.7293"
type input "17000"
type input "30"
type input "[DATE] 13:47"
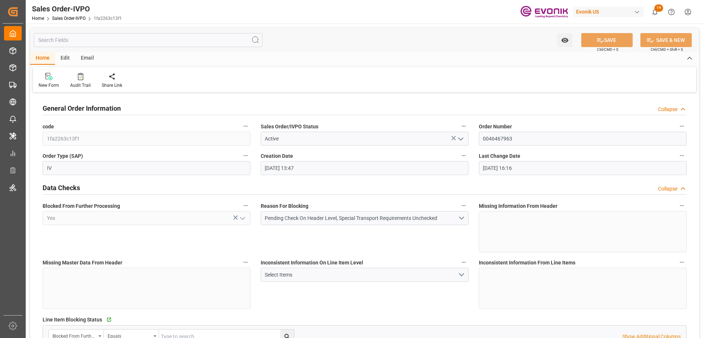
type input "[DATE] 16:16"
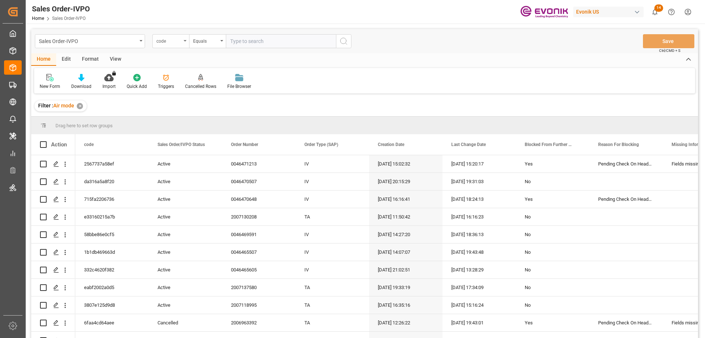
click at [185, 43] on div "code" at bounding box center [170, 41] width 37 height 14
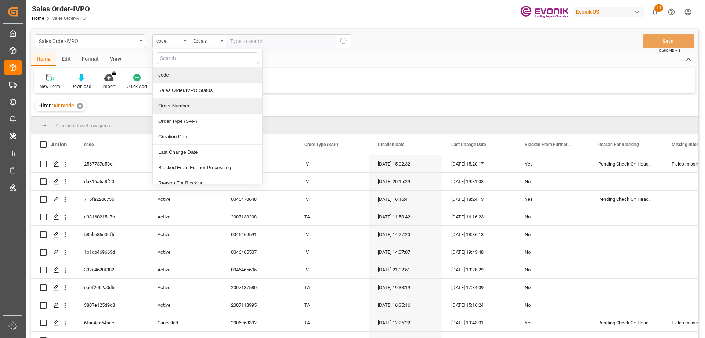
click at [184, 103] on div "Order Number" at bounding box center [207, 105] width 109 height 15
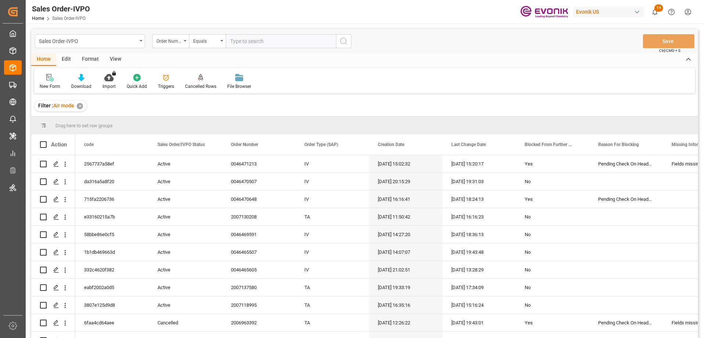
click at [261, 42] on input "text" at bounding box center [281, 41] width 110 height 14
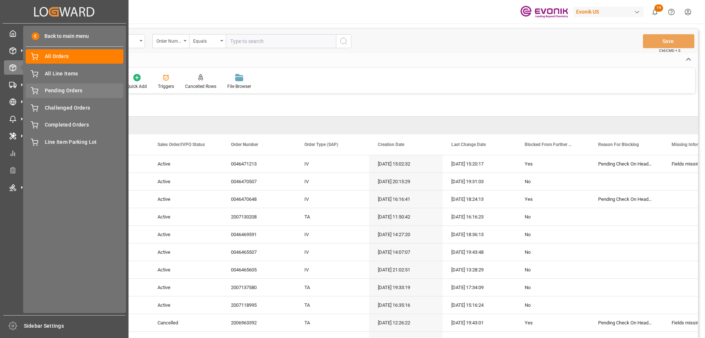
click at [63, 87] on span "Pending Orders" at bounding box center [84, 91] width 79 height 8
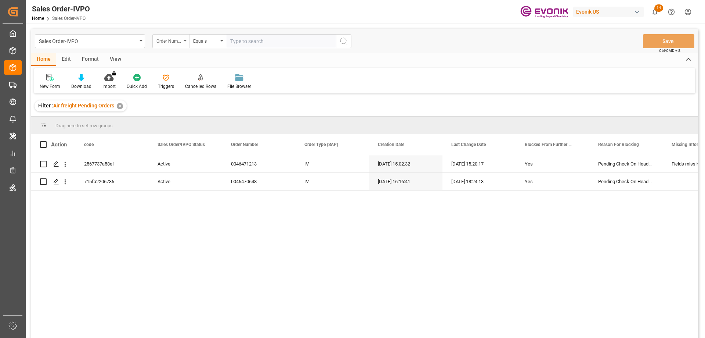
click at [179, 41] on div "Order Number" at bounding box center [168, 40] width 25 height 8
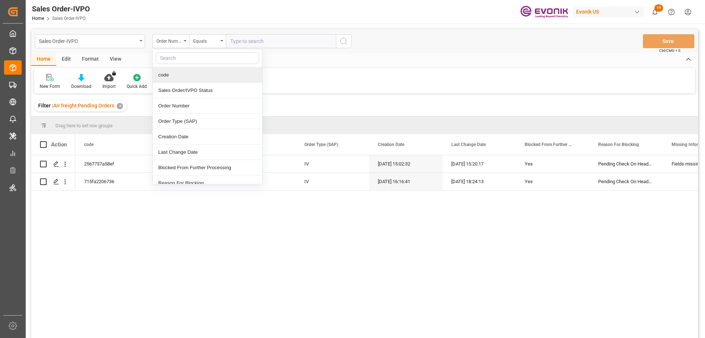
click at [248, 40] on input "text" at bounding box center [281, 41] width 110 height 14
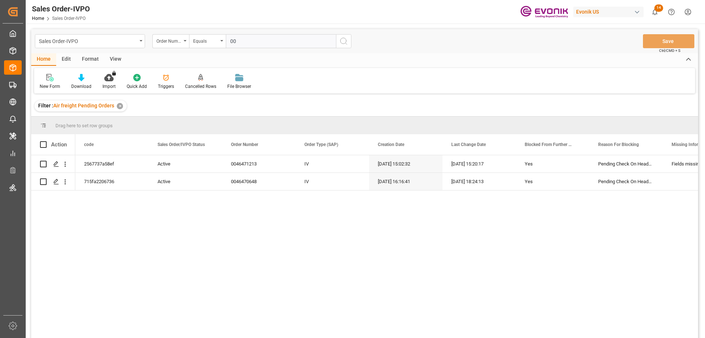
paste input "46471213"
type input "0046471213"
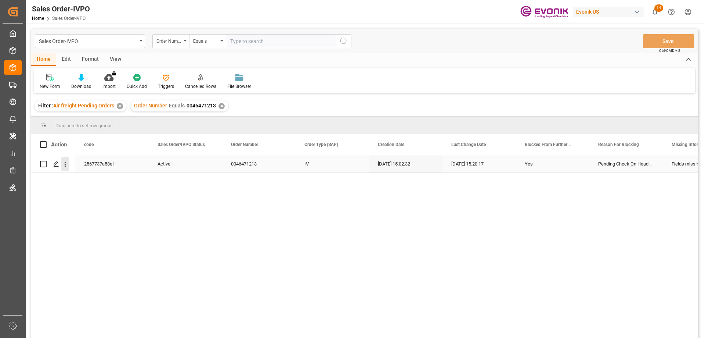
click at [66, 161] on icon "open menu" at bounding box center [65, 164] width 8 height 8
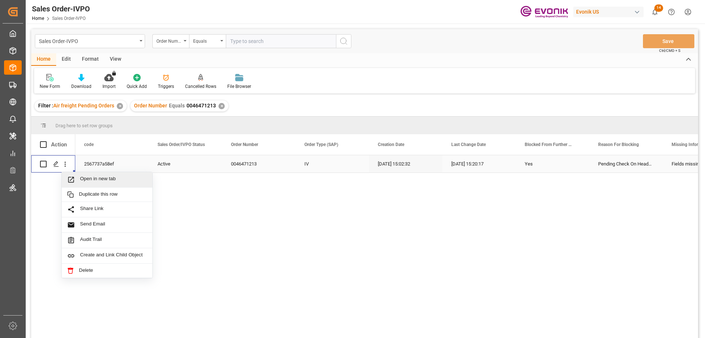
click at [86, 177] on span "Open in new tab" at bounding box center [113, 180] width 67 height 8
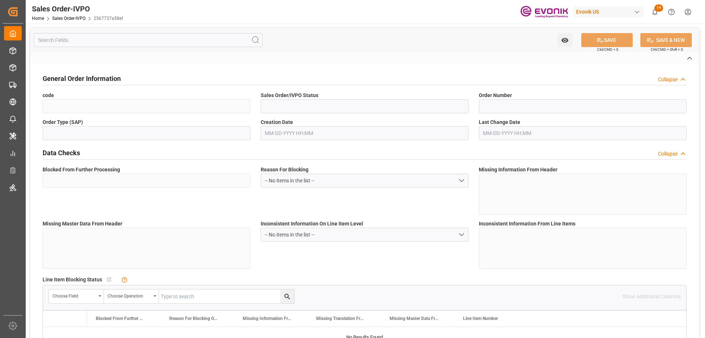
type input "2567737a58ef"
type input "Active"
type input "0046471213"
type input "IV"
type input "Yes"
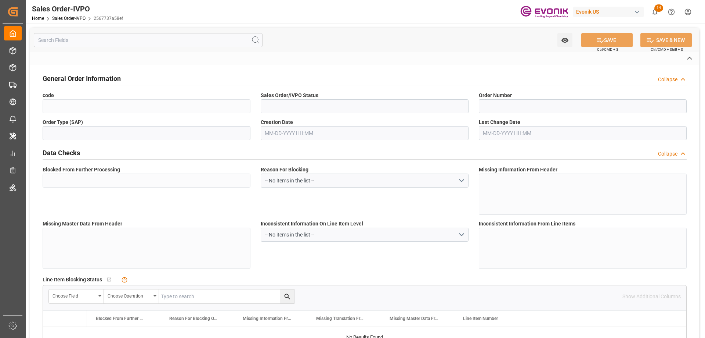
type input "D2P"
type input "60"
type input "Air"
type input "BR04"
type input "Air"
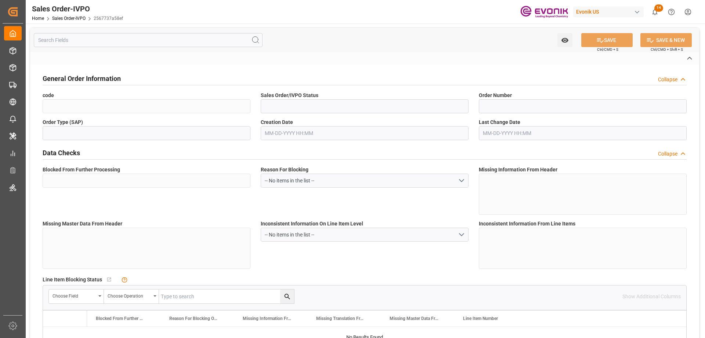
type textarea "No Tank Container"
type input "0046471213"
type input "35"
type input "SP AB Coating Addit."
type input "Specialty Additives"
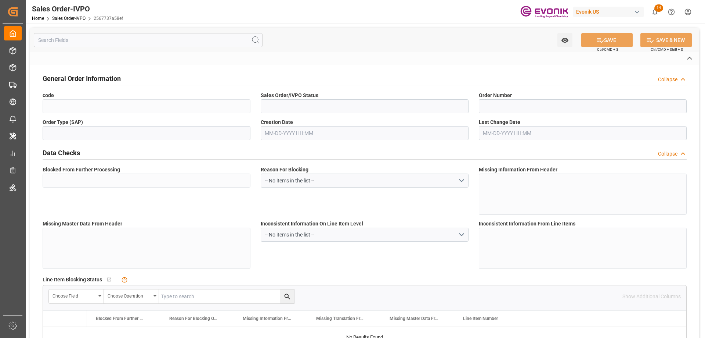
type input "CPT"
type input "[GEOGRAPHIC_DATA]"
type input "Viracopos Apt/[GEOGRAPHIC_DATA]"
type input "ana.hille@evonik.com"
type textarea "62.695.036/0059-00 127.347.322.116"
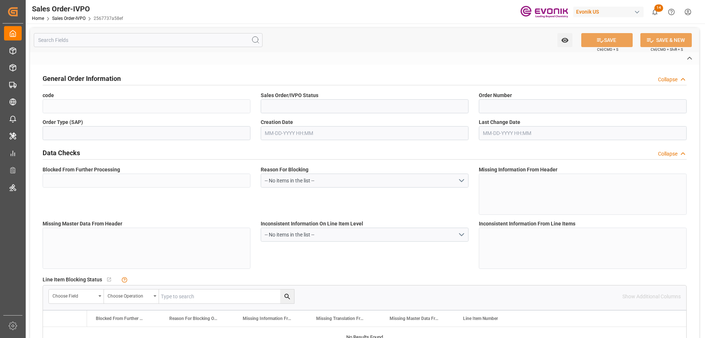
type textarea "RELEASE ORIGINAL BL AT DESTINATION Please add number of pallets Send BL draft f…"
type input "BR"
type input "Pending"
type input "Air"
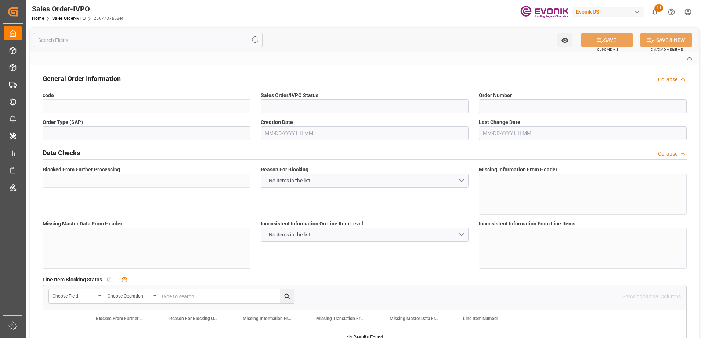
type input "Pending"
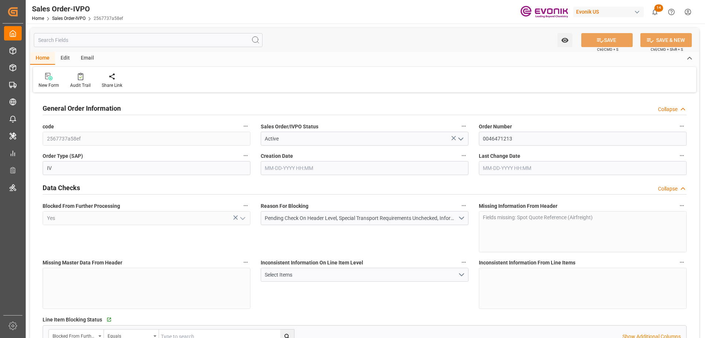
type input "BRVCP"
type input "0"
type input "1"
type input "181.3"
type input "09-02-2025 15:02"
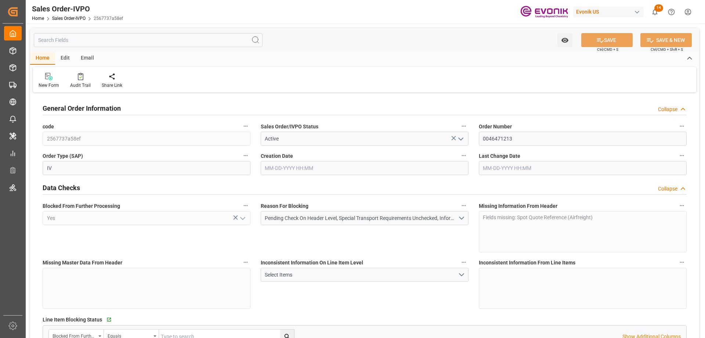
type input "09-02-2025 15:20"
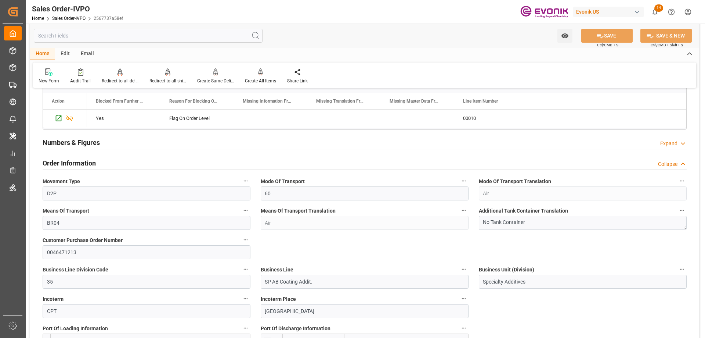
scroll to position [37, 0]
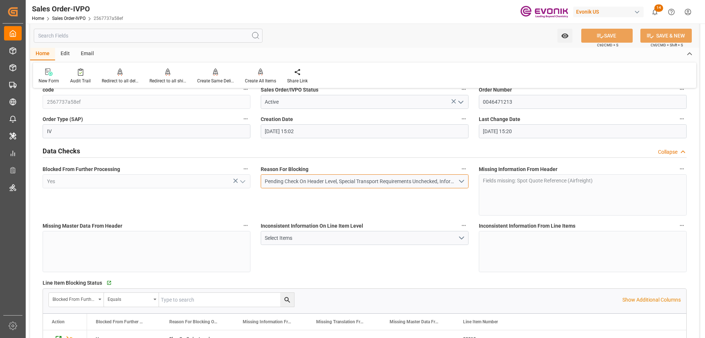
click at [463, 180] on button "Pending Check On Header Level, Special Transport Requirements Unchecked, Inform…" at bounding box center [365, 181] width 208 height 14
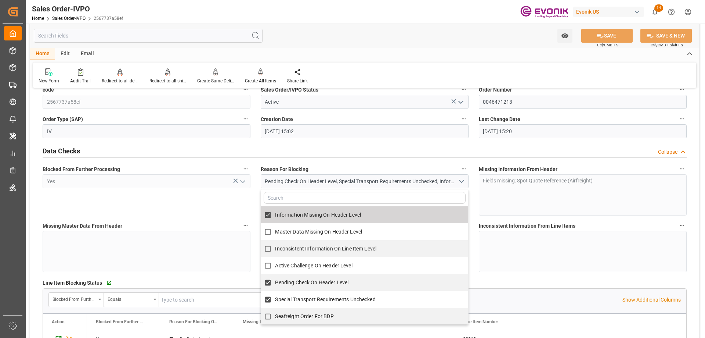
click at [368, 51] on div "Home Edit Email" at bounding box center [364, 54] width 669 height 12
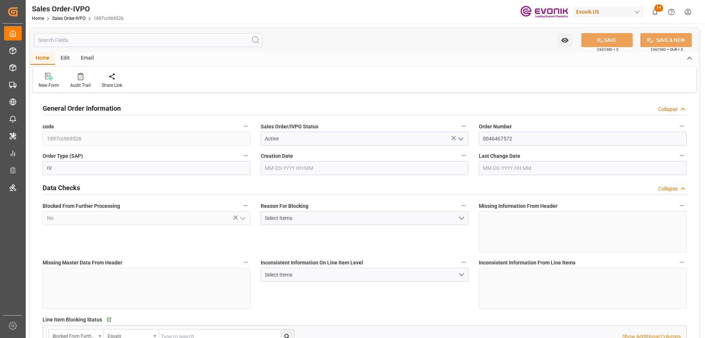
type input "JPYOK"
type input "0"
type input "1"
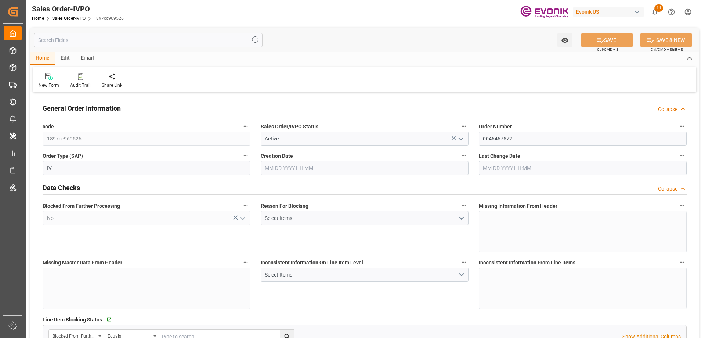
type input "8100"
type input "13.2102"
type input "17000"
type input "30"
type input "[DATE] 19:01"
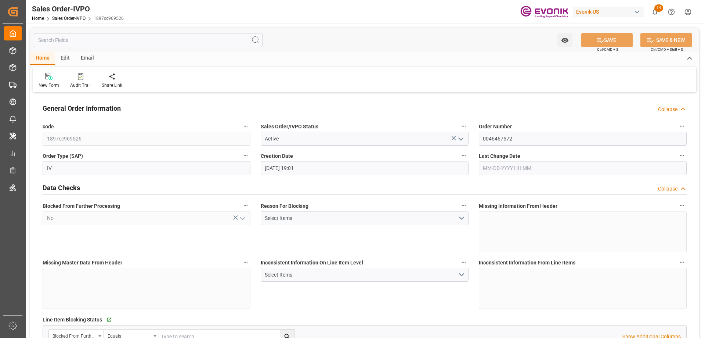
type input "[DATE] 12:37"
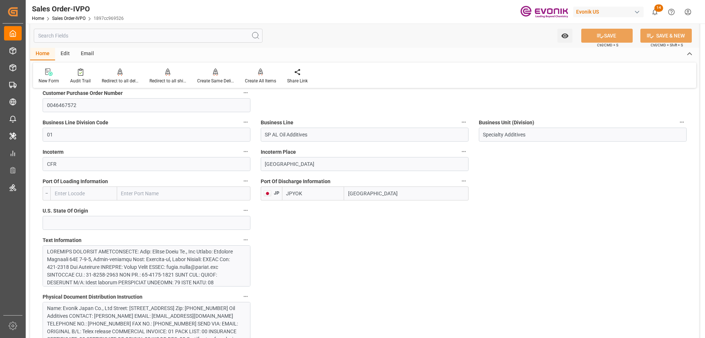
scroll to position [661, 0]
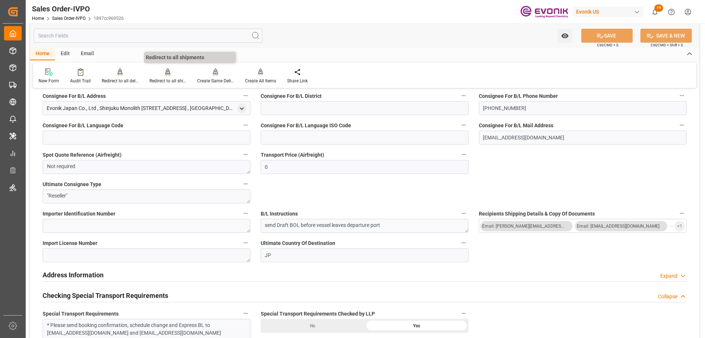
click at [169, 75] on div at bounding box center [168, 72] width 37 height 8
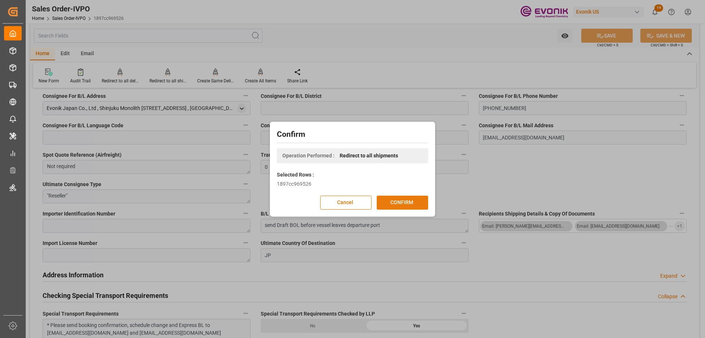
click at [390, 198] on button "CONFIRM" at bounding box center [402, 202] width 51 height 14
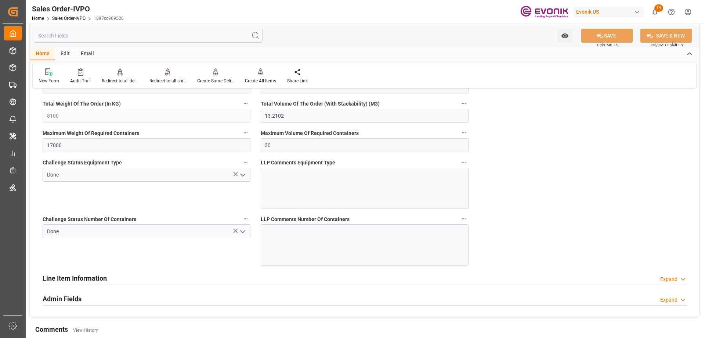
scroll to position [1433, 0]
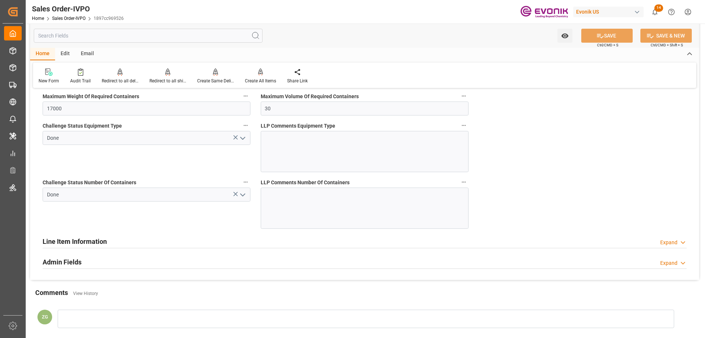
click at [245, 192] on icon "open menu" at bounding box center [242, 194] width 9 height 9
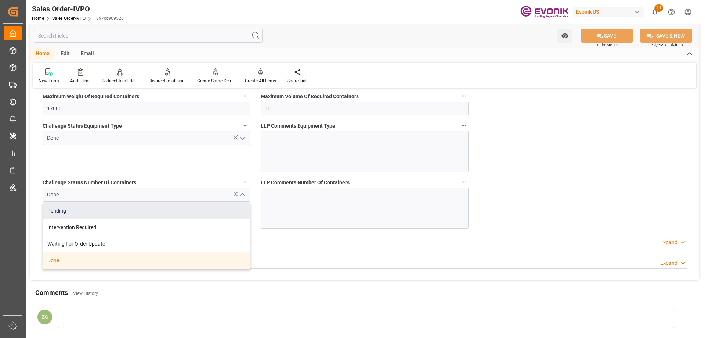
click at [101, 210] on div "Pending" at bounding box center [146, 210] width 207 height 17
type input "Pending"
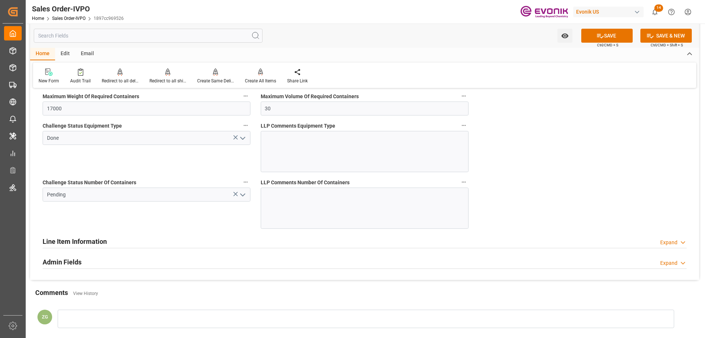
click at [247, 138] on icon "open menu" at bounding box center [242, 138] width 9 height 9
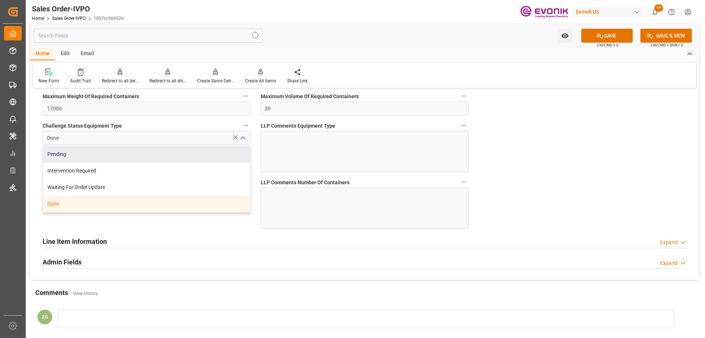
click at [96, 158] on div "Pending" at bounding box center [146, 154] width 207 height 17
type input "Pending"
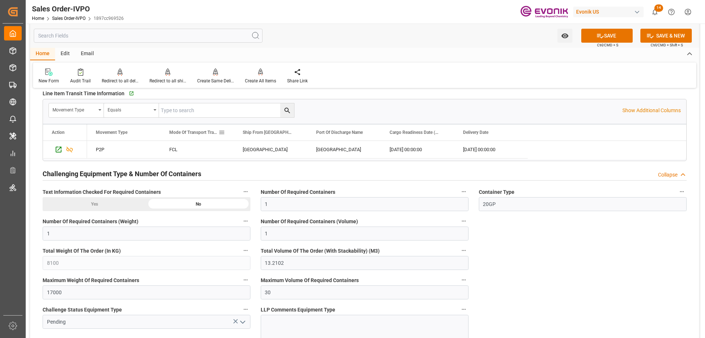
scroll to position [1102, 0]
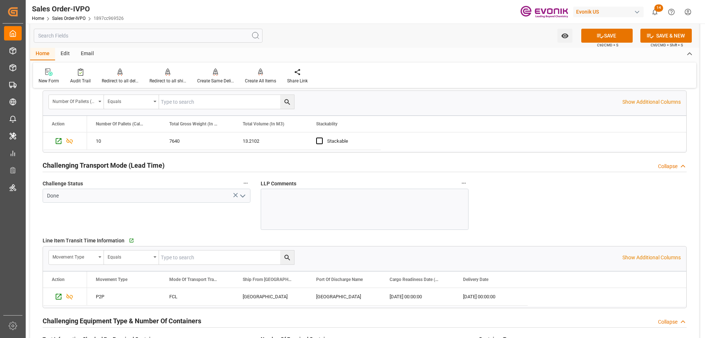
click at [241, 194] on icon "open menu" at bounding box center [242, 195] width 9 height 9
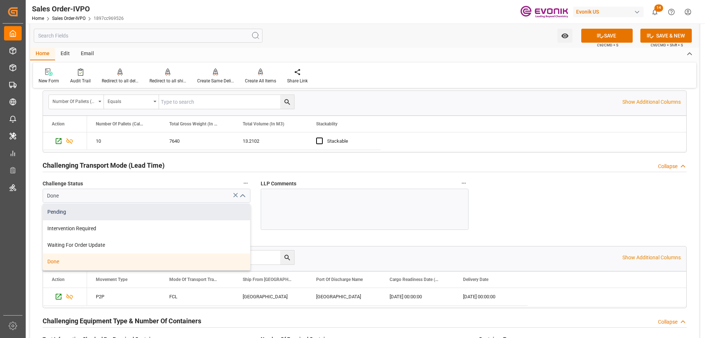
click at [98, 213] on div "Pending" at bounding box center [146, 212] width 207 height 17
type input "Pending"
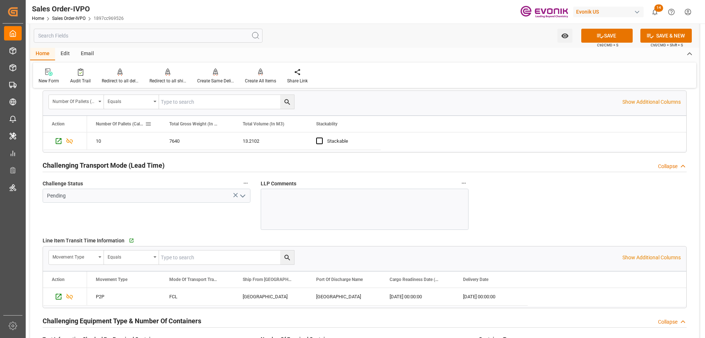
scroll to position [992, 0]
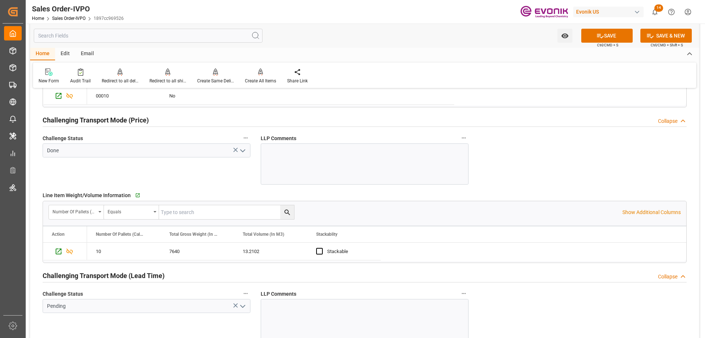
click at [239, 147] on icon "open menu" at bounding box center [242, 150] width 9 height 9
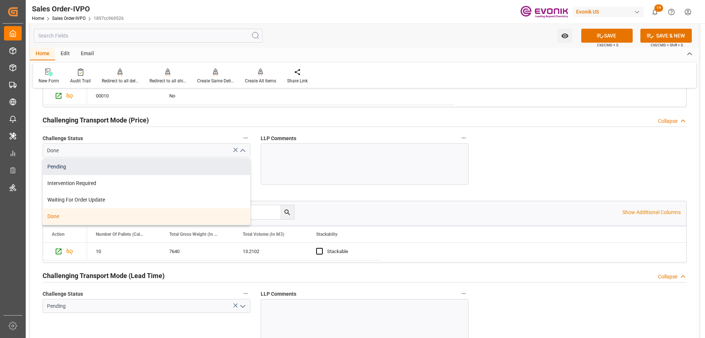
click at [78, 172] on div "Pending" at bounding box center [146, 166] width 207 height 17
type input "Pending"
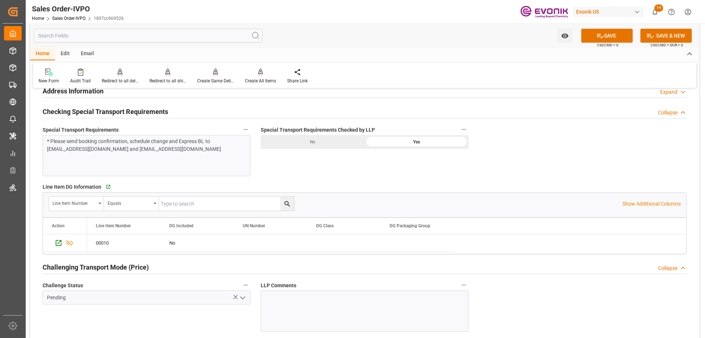
scroll to position [808, 0]
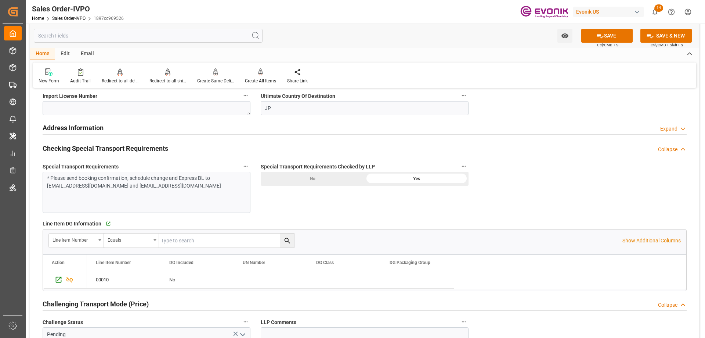
click at [348, 187] on div "Special Transport Requirements Checked by LLP No Yes" at bounding box center [365, 187] width 218 height 57
click at [347, 184] on div "No" at bounding box center [313, 179] width 104 height 14
click at [593, 35] on button "SAVE" at bounding box center [607, 36] width 51 height 14
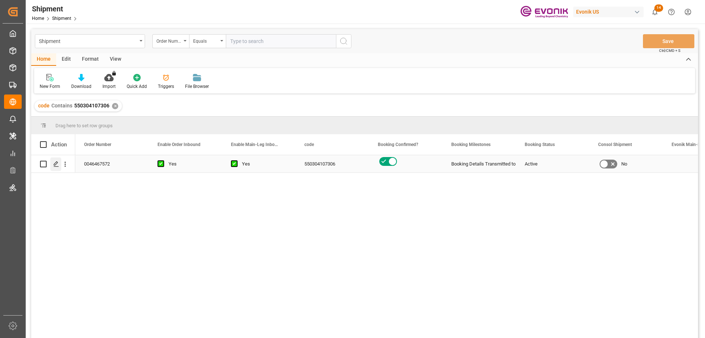
click at [55, 165] on polygon "Press SPACE to select this row." at bounding box center [56, 164] width 4 height 4
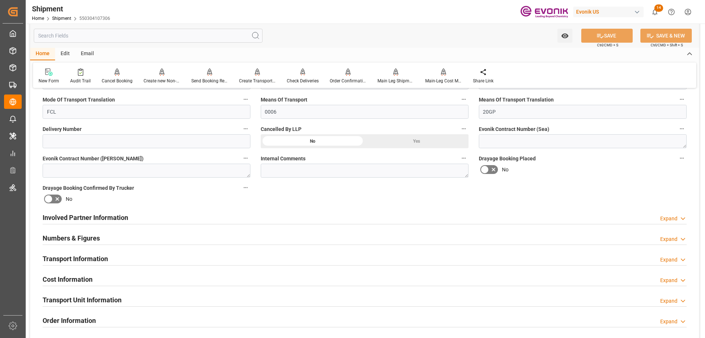
scroll to position [514, 0]
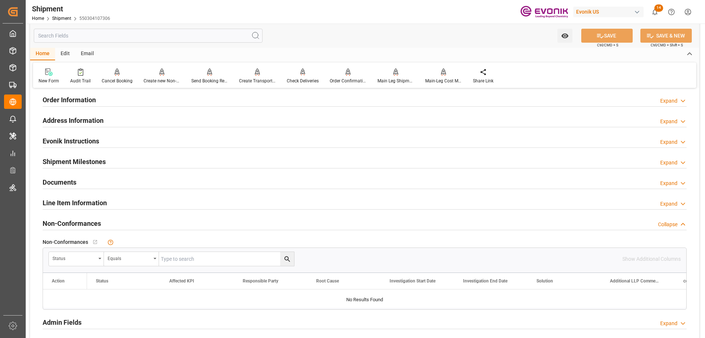
click at [69, 203] on h2 "Line Item Information" at bounding box center [75, 203] width 64 height 10
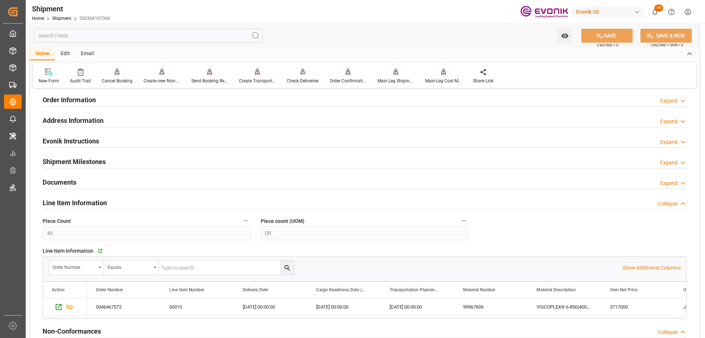
scroll to position [588, 0]
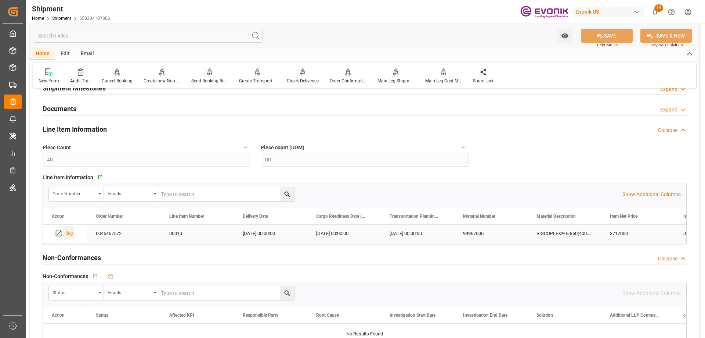
click at [69, 232] on icon "Press SPACE to select this row." at bounding box center [70, 233] width 8 height 8
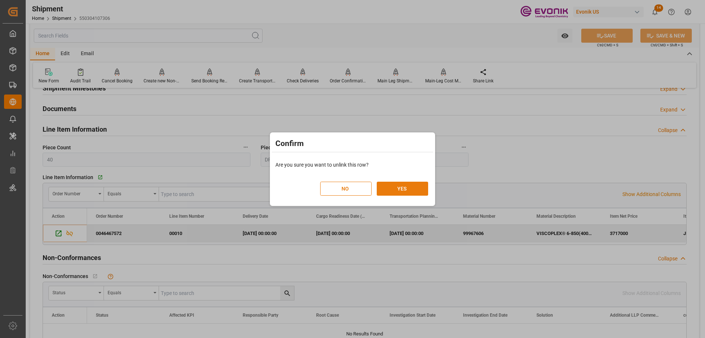
click at [392, 188] on button "YES" at bounding box center [402, 188] width 51 height 14
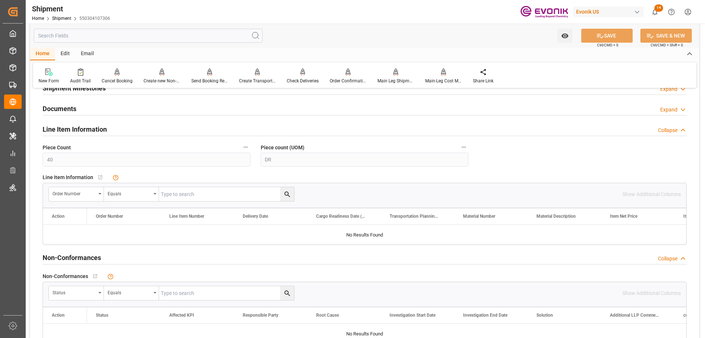
scroll to position [404, 0]
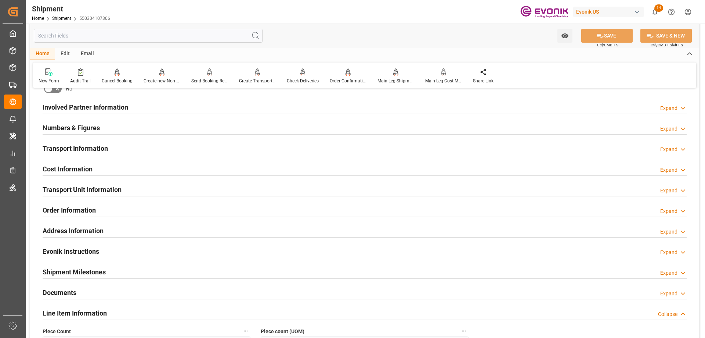
click at [110, 183] on div "Transport Unit Information" at bounding box center [82, 189] width 79 height 14
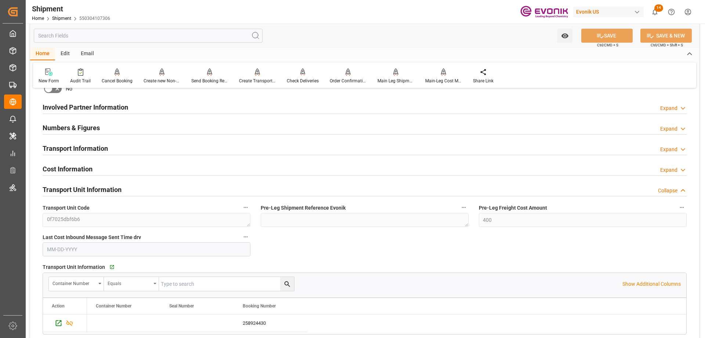
scroll to position [478, 0]
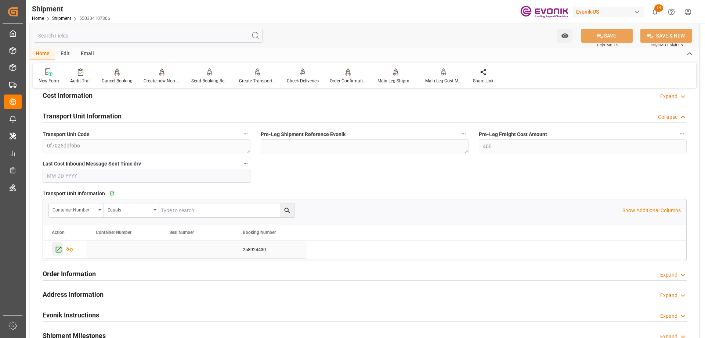
click at [58, 247] on icon "Press SPACE to select this row." at bounding box center [59, 250] width 6 height 6
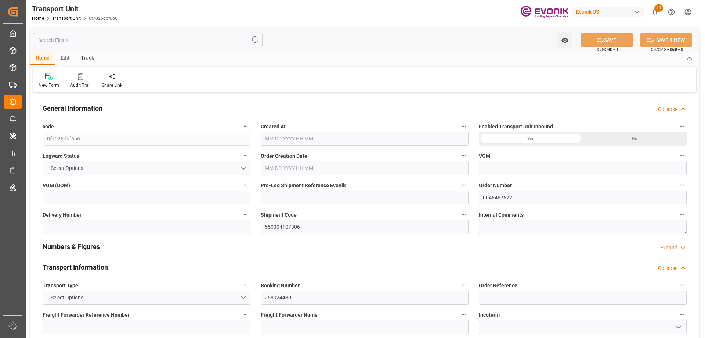
click at [78, 44] on input "text" at bounding box center [148, 40] width 229 height 14
type input "Maersk"
type input "Maersk Line AS"
type input "USHOU"
type input "JPYOK"
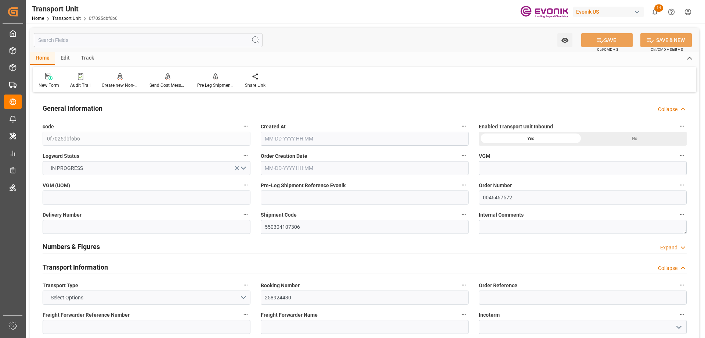
type input "8100"
type input "[DATE] 06:20"
type input "[DATE]"
type input "[DATE] 00:00"
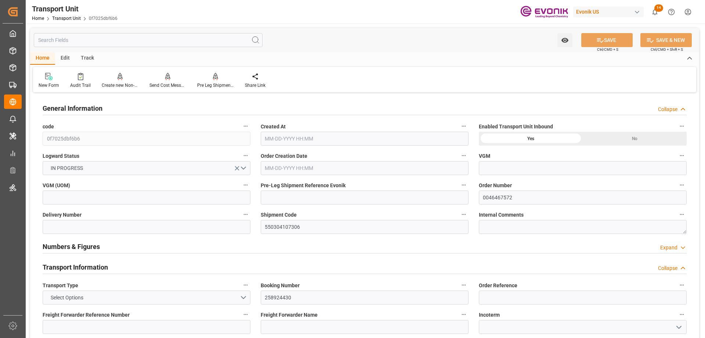
type input "[DATE] 00:00"
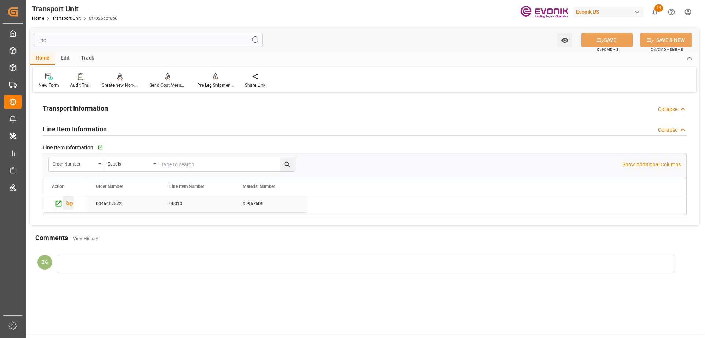
type input "line"
click at [69, 203] on icon "Press SPACE to select this row." at bounding box center [69, 204] width 7 height 6
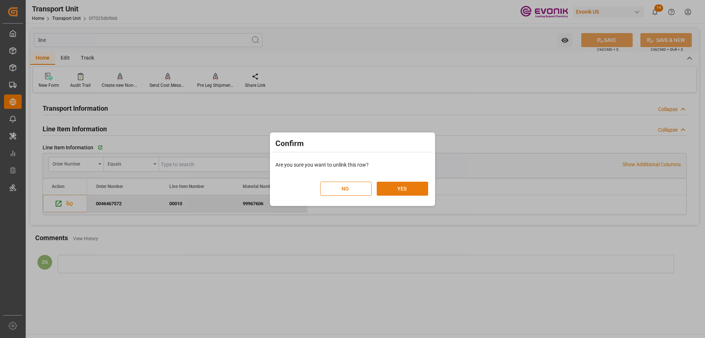
click at [421, 192] on button "YES" at bounding box center [402, 188] width 51 height 14
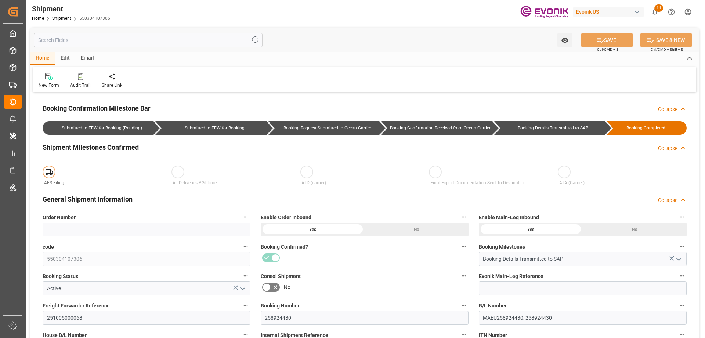
scroll to position [184, 0]
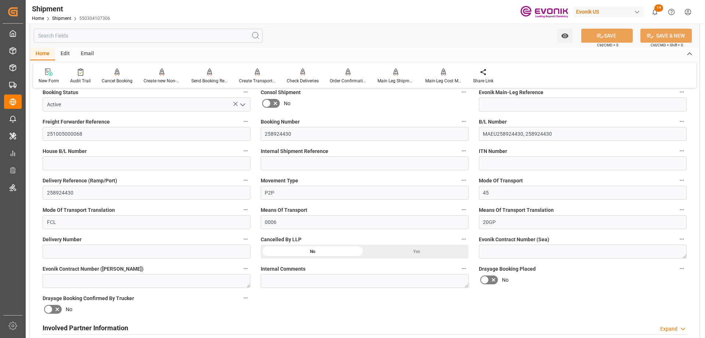
click at [409, 53] on div "Yes" at bounding box center [417, 46] width 104 height 14
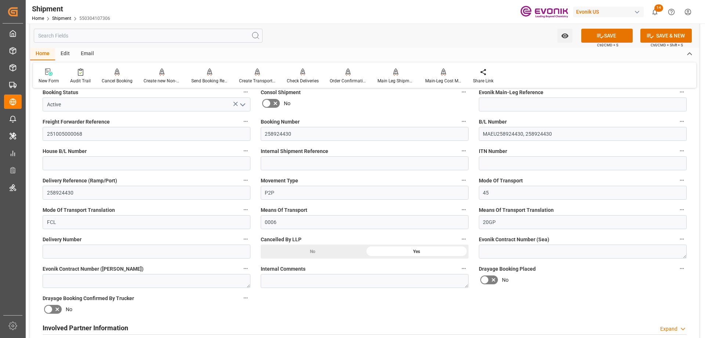
scroll to position [73, 0]
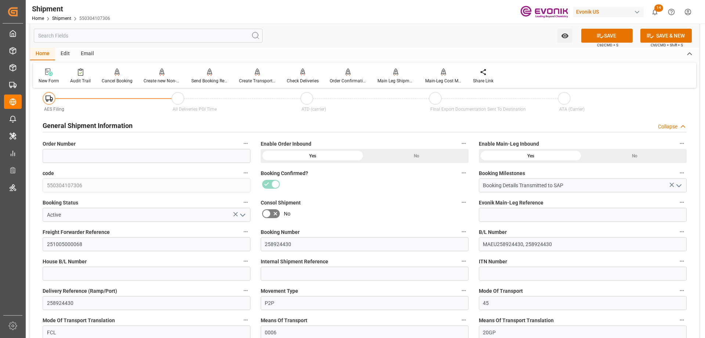
click at [246, 213] on icon "open menu" at bounding box center [242, 214] width 9 height 9
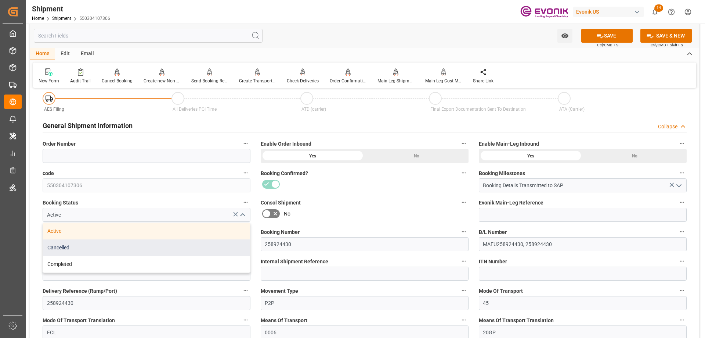
click at [59, 250] on div "Cancelled" at bounding box center [146, 247] width 207 height 17
type input "Cancelled"
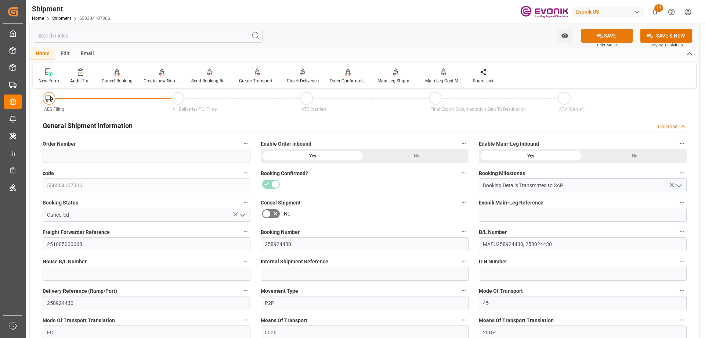
click at [594, 35] on button "SAVE" at bounding box center [607, 36] width 51 height 14
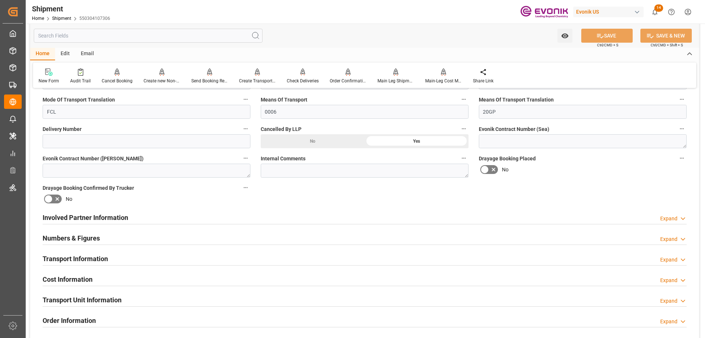
scroll to position [147, 0]
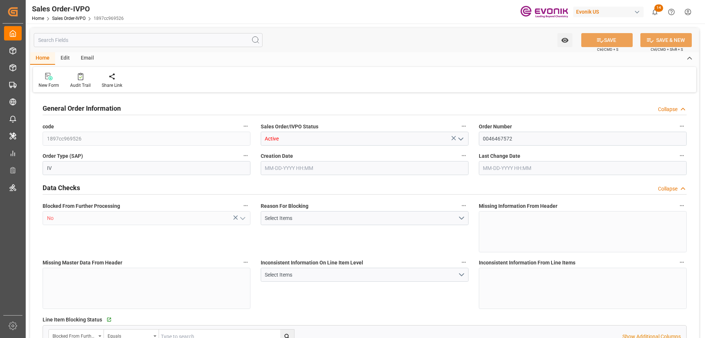
type input "JPYOK"
type input "0"
type input "1"
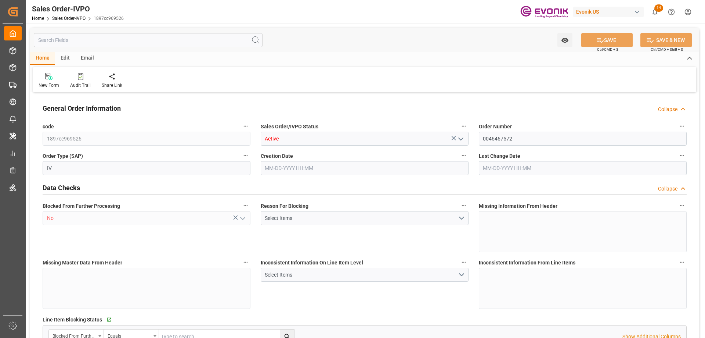
type input "8100"
type input "13.2102"
type input "17000"
type input "30"
type input "[DATE] 19:01"
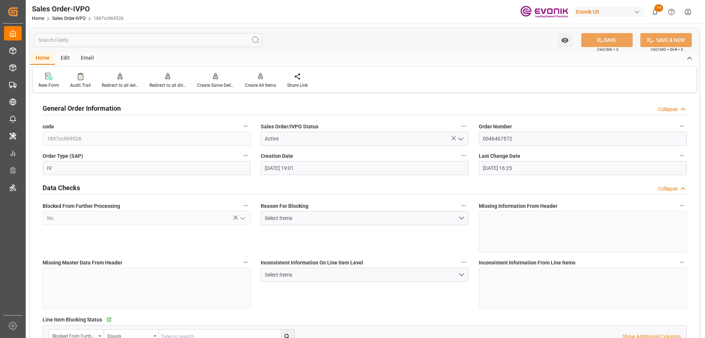
type input "[DATE] 16:25"
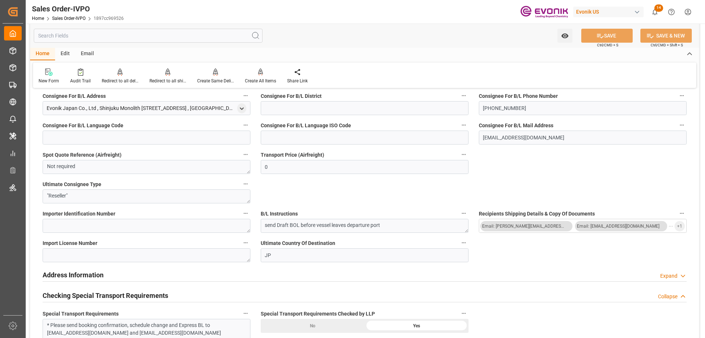
scroll to position [845, 0]
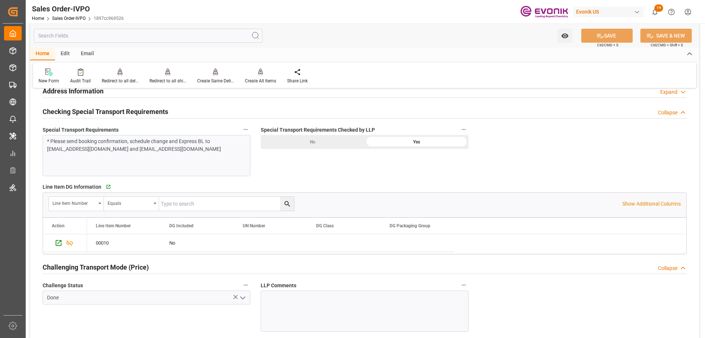
click at [338, 137] on div "No" at bounding box center [313, 142] width 104 height 14
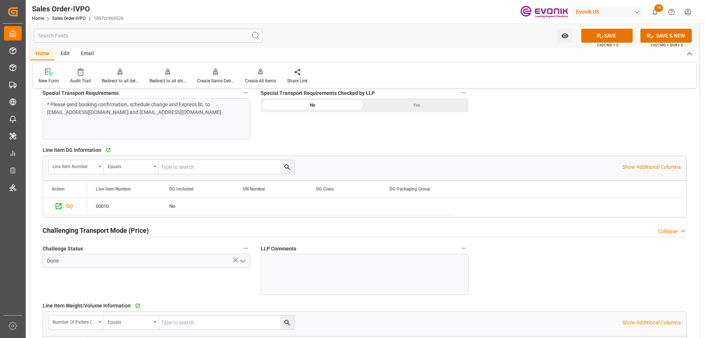
scroll to position [918, 0]
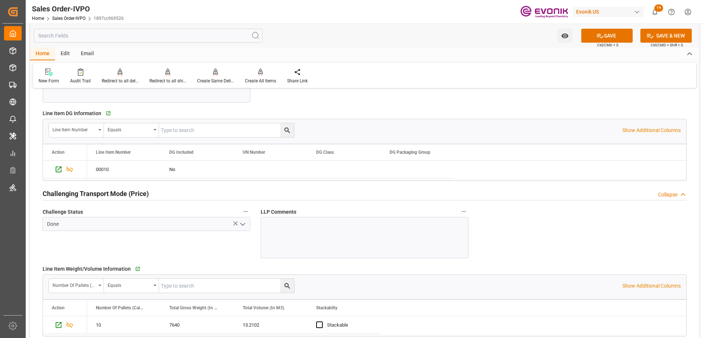
click at [245, 222] on icon "open menu" at bounding box center [242, 224] width 9 height 9
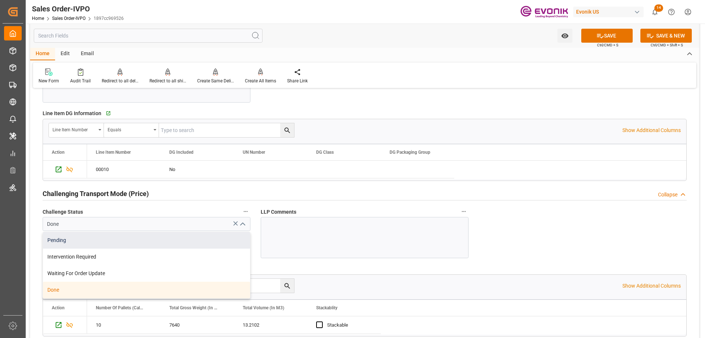
click at [94, 239] on div "Pending" at bounding box center [146, 240] width 207 height 17
type input "Pending"
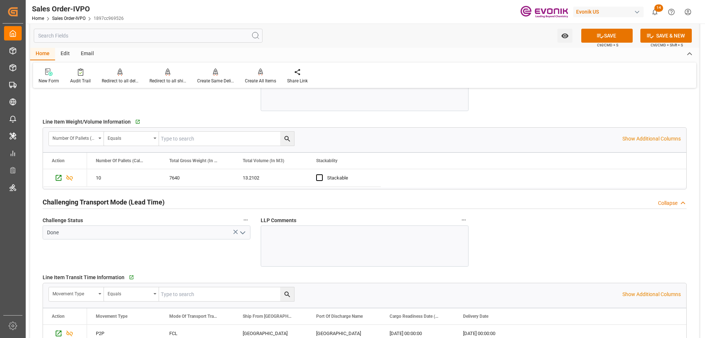
scroll to position [1102, 0]
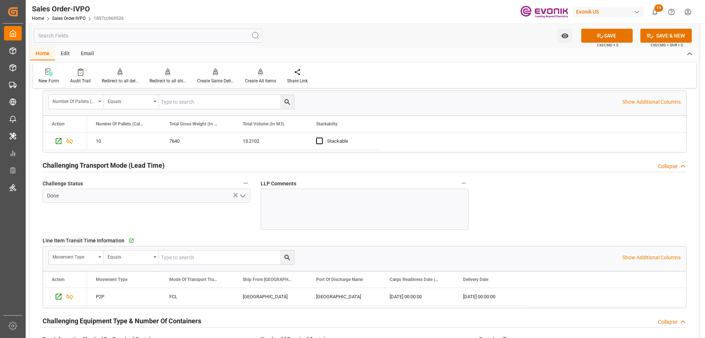
click at [242, 196] on polyline "open menu" at bounding box center [243, 196] width 4 height 2
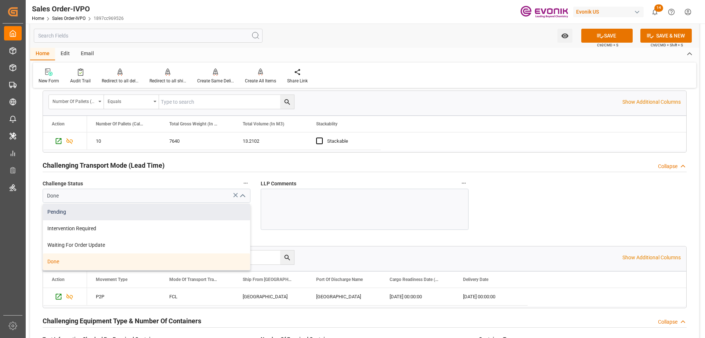
click at [101, 218] on div "Pending" at bounding box center [146, 212] width 207 height 17
type input "Pending"
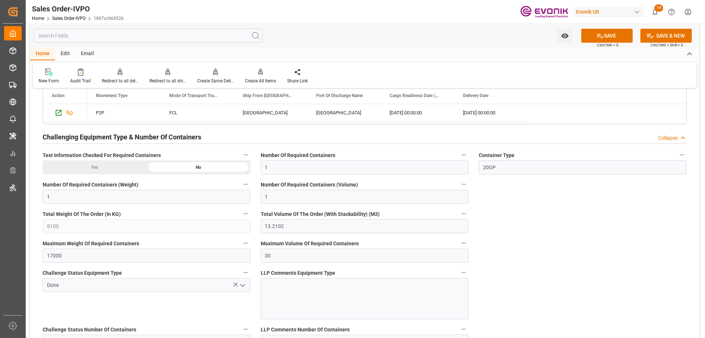
scroll to position [1396, 0]
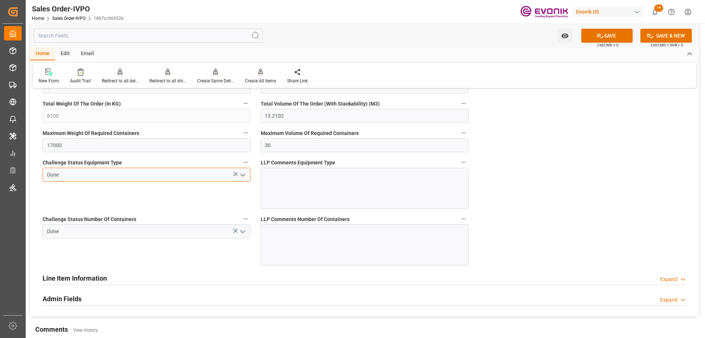
click at [248, 176] on input "Done" at bounding box center [147, 175] width 208 height 14
click at [238, 174] on button "open menu" at bounding box center [242, 174] width 11 height 11
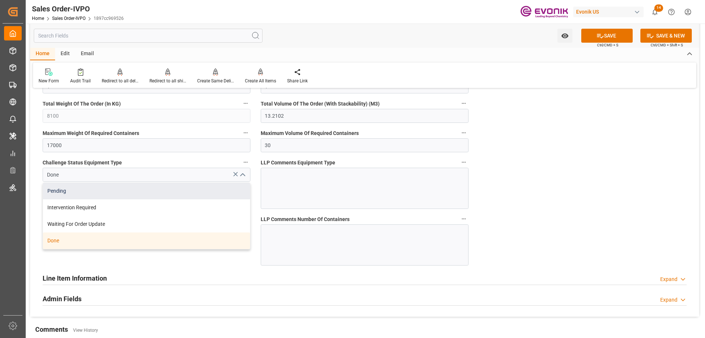
click at [162, 192] on div "Pending" at bounding box center [146, 191] width 207 height 17
type input "Pending"
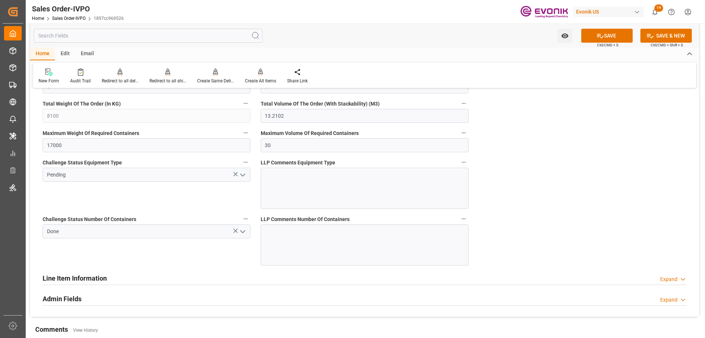
click at [242, 233] on icon "open menu" at bounding box center [242, 231] width 9 height 9
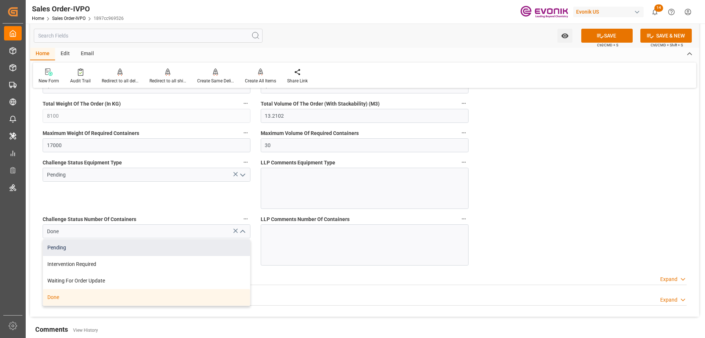
click at [72, 247] on div "Pending" at bounding box center [146, 247] width 207 height 17
type input "Pending"
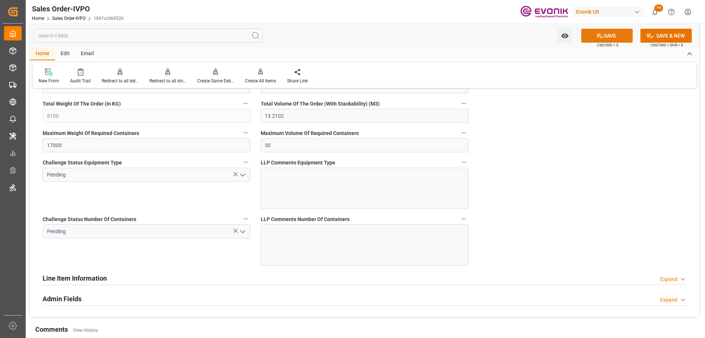
click at [606, 37] on button "SAVE" at bounding box center [607, 36] width 51 height 14
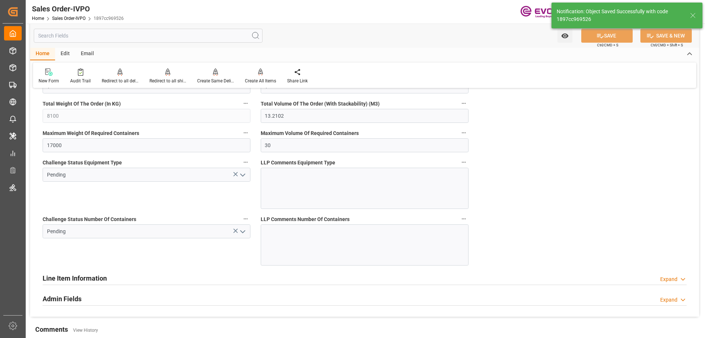
type input "[DATE] 16:26"
type input "Yes"
